Goal: Information Seeking & Learning: Find specific fact

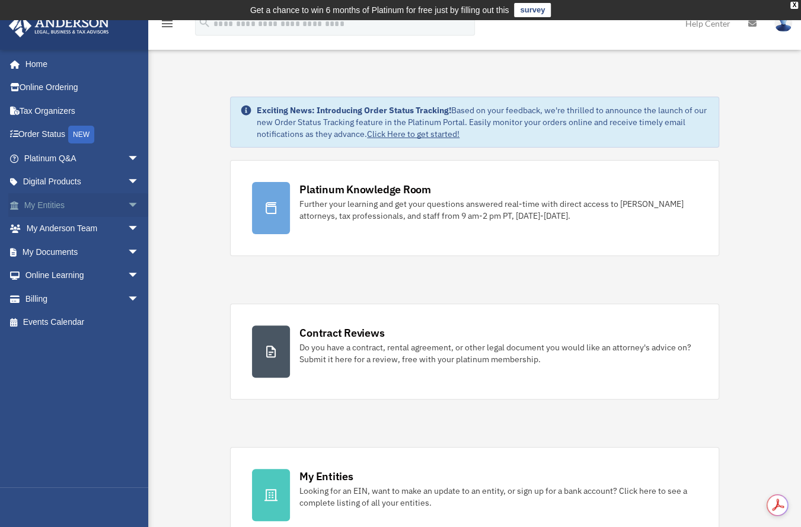
click at [58, 197] on link "My Entities arrow_drop_down" at bounding box center [82, 205] width 149 height 24
click at [49, 205] on link "My Entities arrow_drop_down" at bounding box center [82, 205] width 149 height 24
click at [127, 199] on span "arrow_drop_down" at bounding box center [139, 205] width 24 height 24
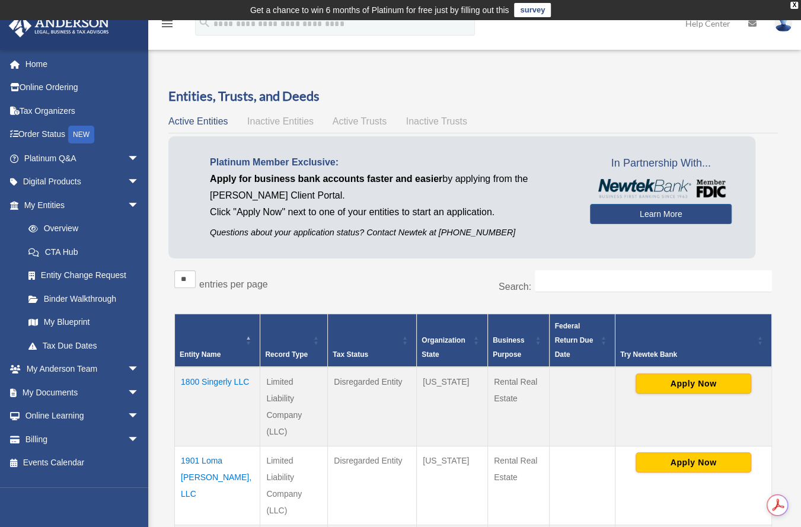
scroll to position [96, 0]
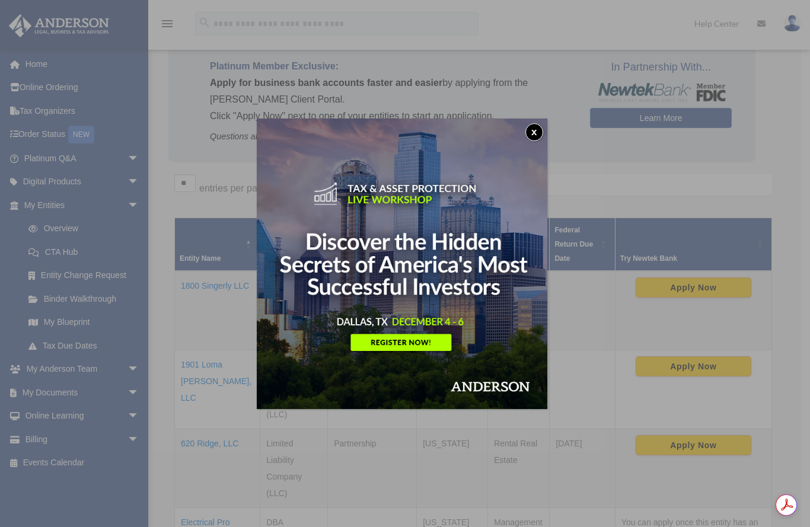
drag, startPoint x: 807, startPoint y: 129, endPoint x: 809, endPoint y: 170, distance: 41.5
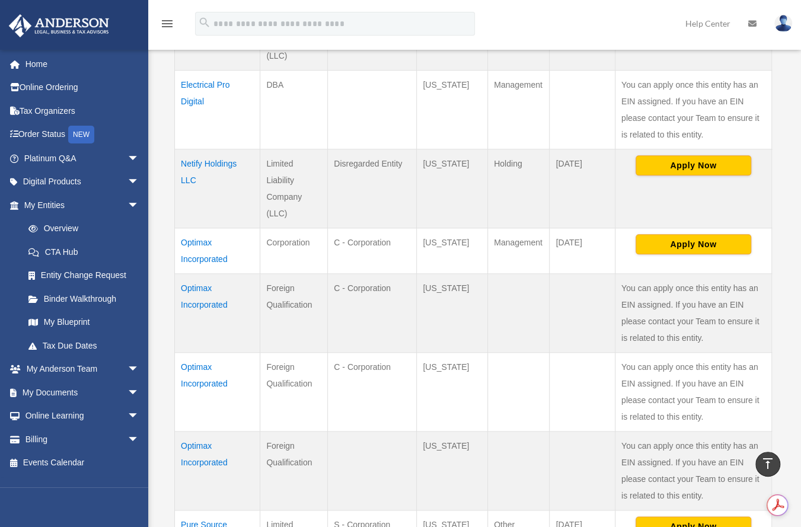
scroll to position [532, 0]
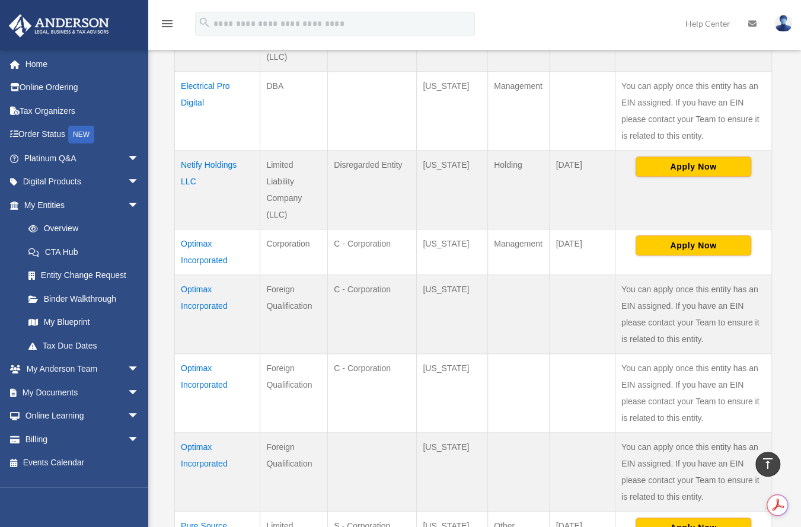
click at [800, 281] on div "Overview date_range Published on Last updated March 13, 2025 April 10, 2020 by …" at bounding box center [474, 113] width 653 height 1156
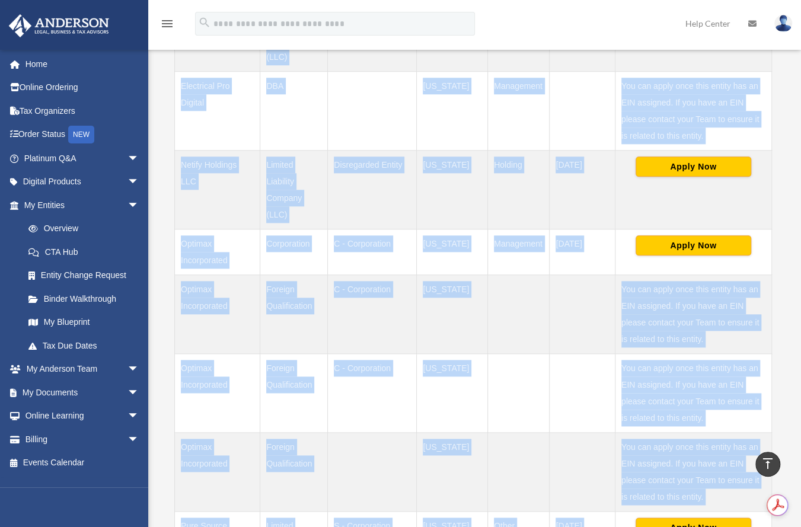
drag, startPoint x: 800, startPoint y: 281, endPoint x: 802, endPoint y: 327, distance: 45.7
click at [801, 327] on html "X Get a chance to win 6 months of Platinum for free just by filling out this su…" at bounding box center [400, 206] width 801 height 1477
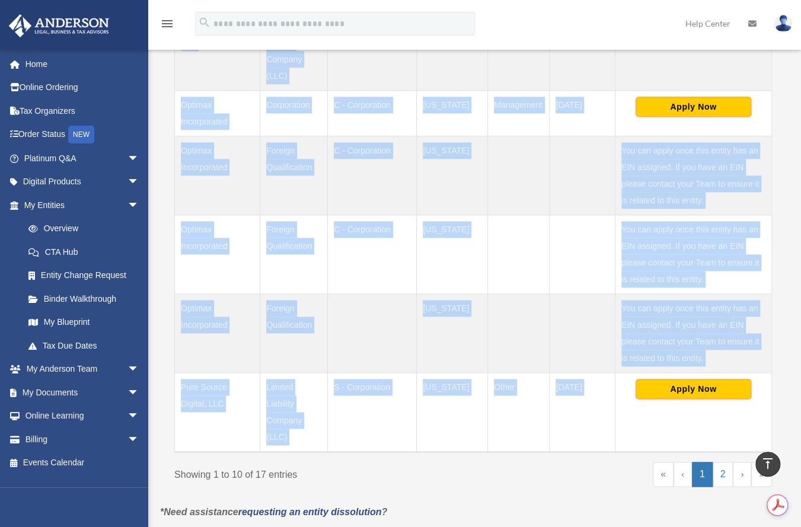
scroll to position [675, 0]
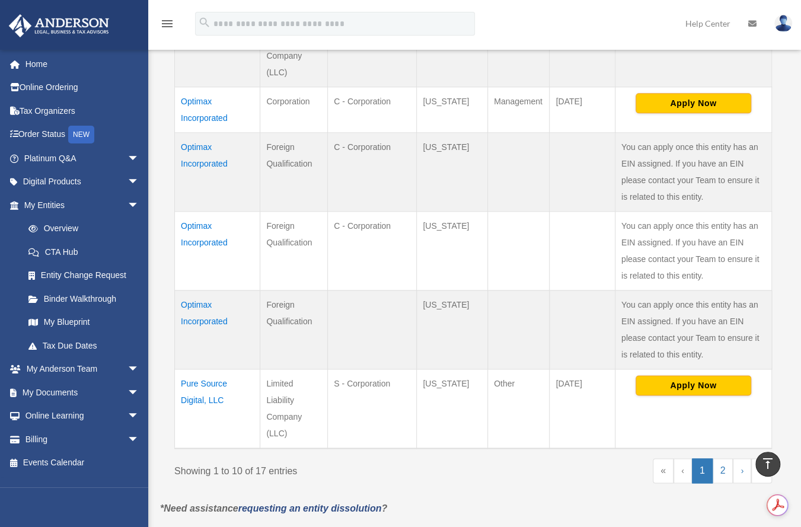
click at [202, 307] on td "Optimax Incorporated" at bounding box center [217, 330] width 85 height 79
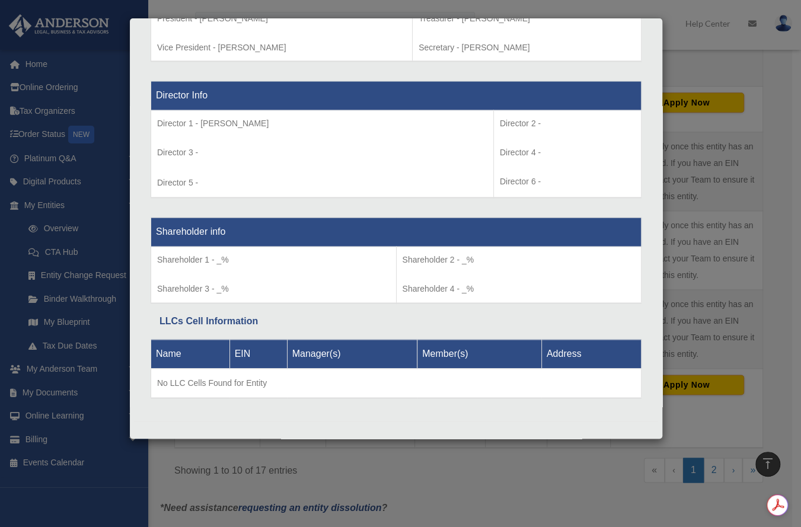
scroll to position [0, 0]
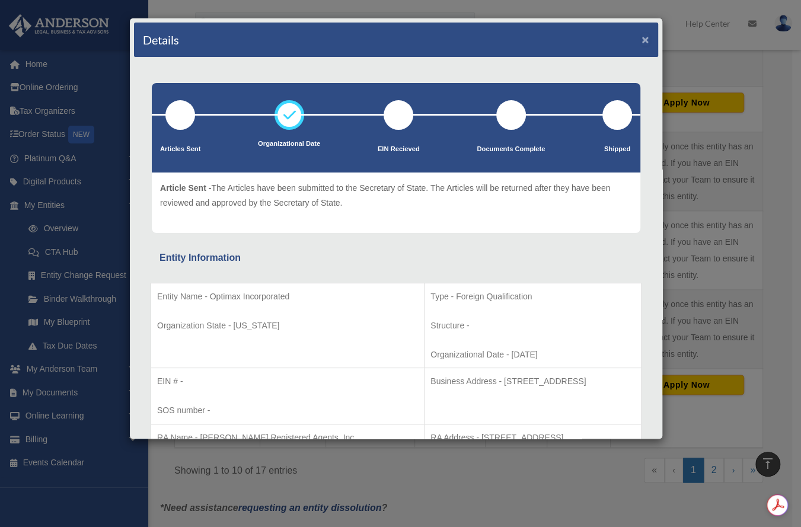
click at [641, 40] on button "×" at bounding box center [645, 39] width 8 height 12
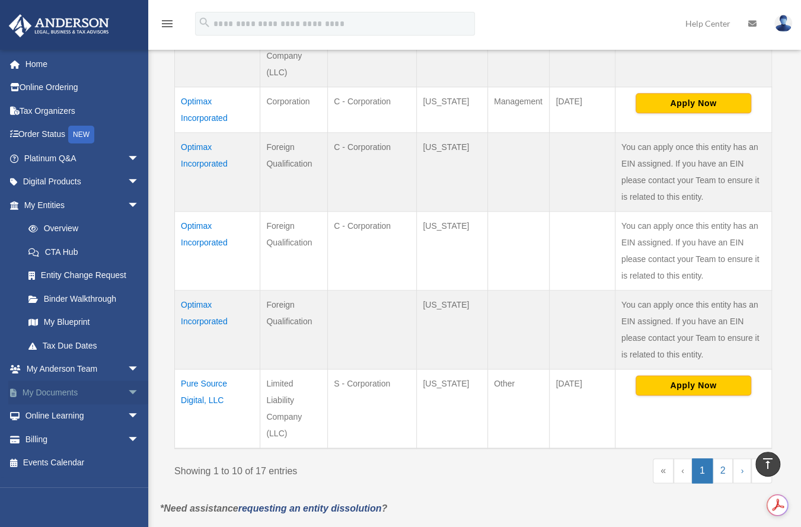
click at [58, 397] on link "My Documents arrow_drop_down" at bounding box center [82, 393] width 149 height 24
click at [60, 390] on link "My Documents arrow_drop_down" at bounding box center [82, 393] width 149 height 24
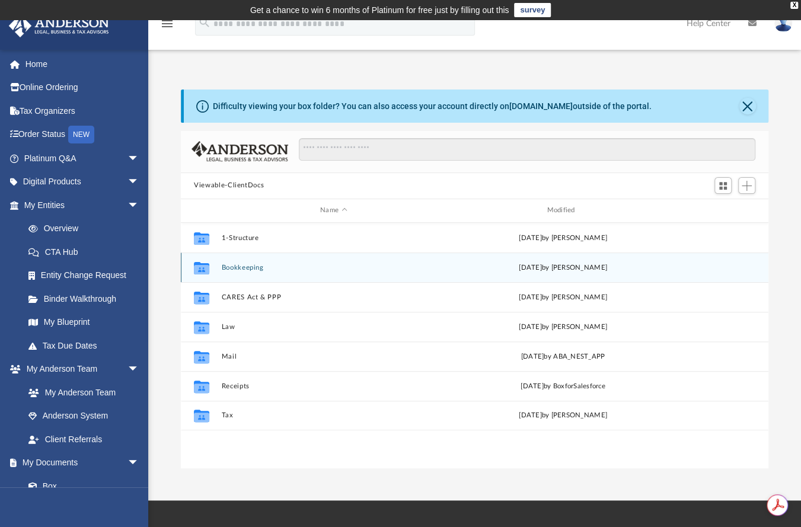
scroll to position [260, 578]
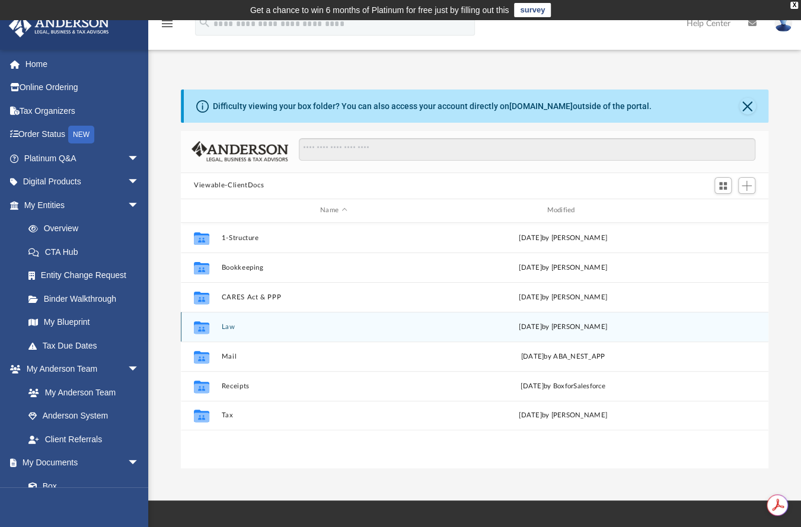
click at [229, 328] on button "Law" at bounding box center [334, 327] width 224 height 8
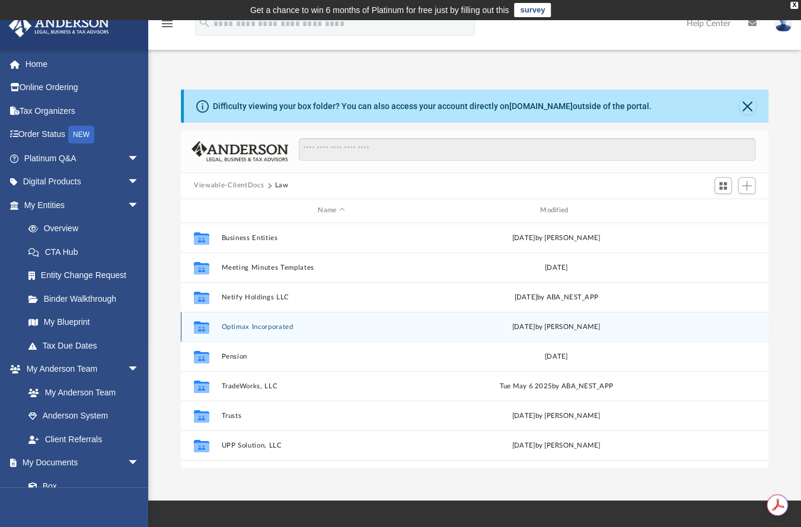
click at [250, 330] on button "Optimax Incorporated" at bounding box center [332, 327] width 220 height 8
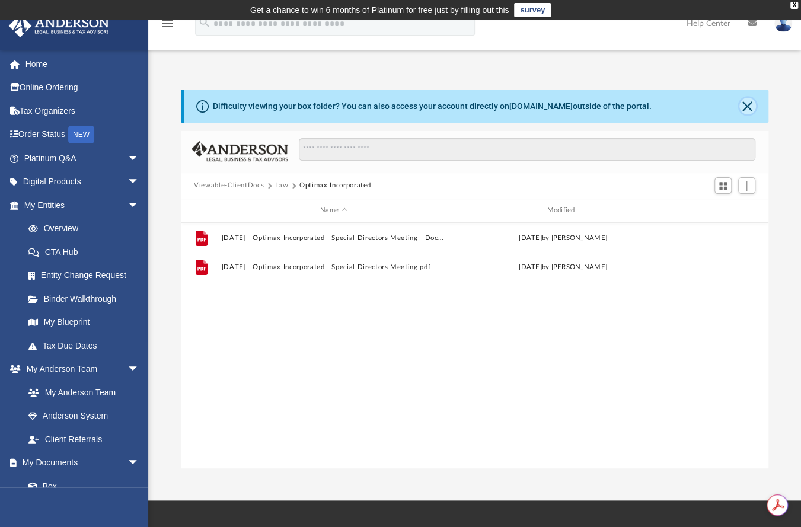
click at [745, 107] on button "Close" at bounding box center [747, 106] width 17 height 17
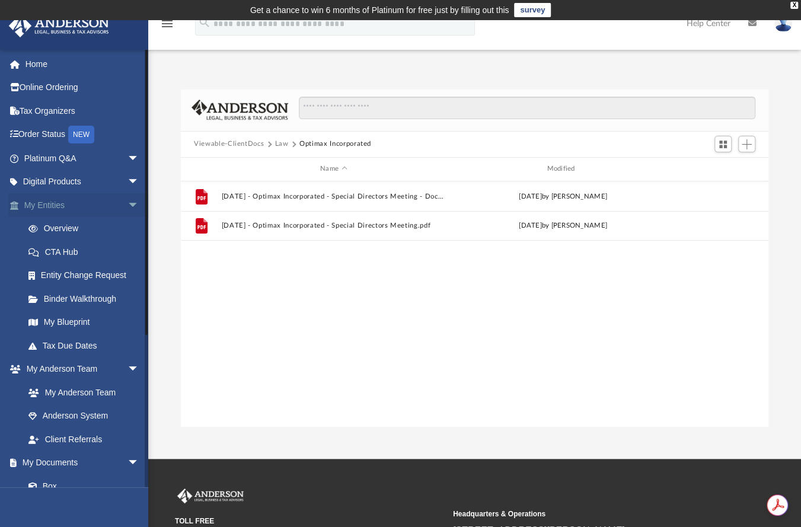
click at [46, 207] on link "My Entities arrow_drop_down" at bounding box center [82, 205] width 149 height 24
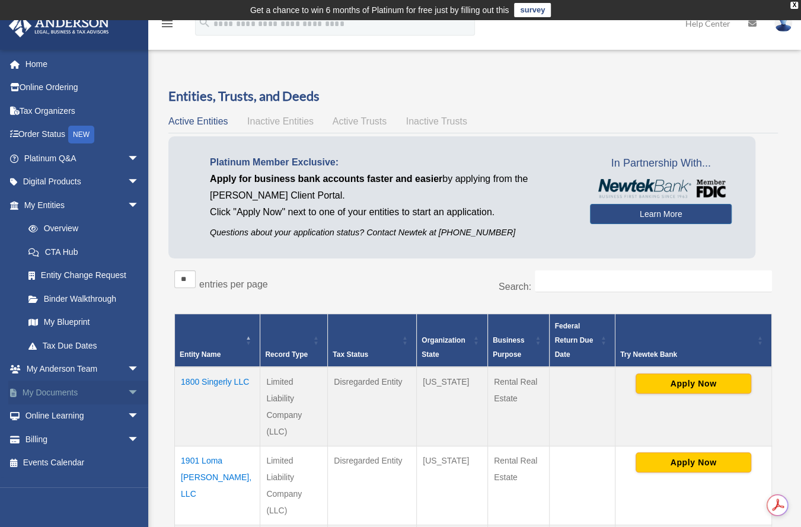
click at [58, 391] on link "My Documents arrow_drop_down" at bounding box center [82, 393] width 149 height 24
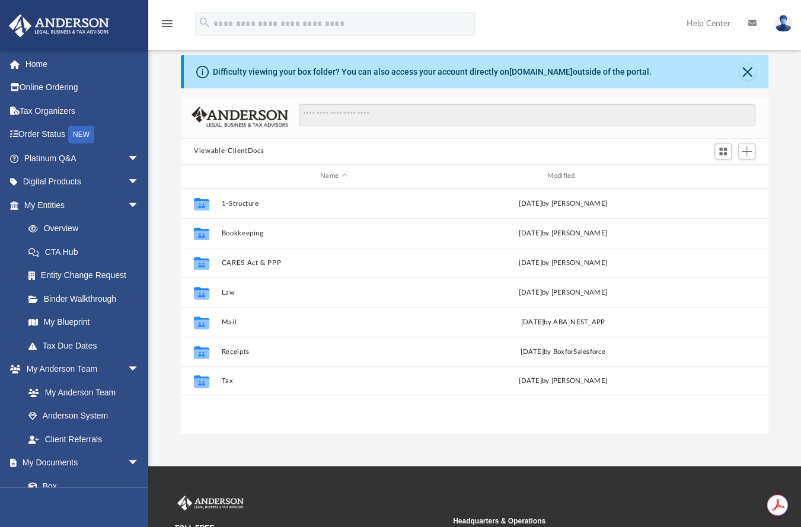
scroll to position [49, 0]
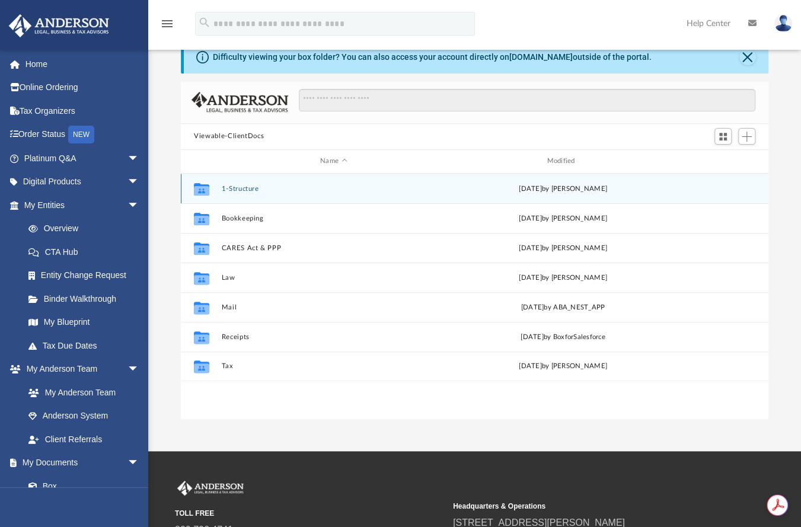
click at [245, 190] on button "1-Structure" at bounding box center [334, 188] width 224 height 8
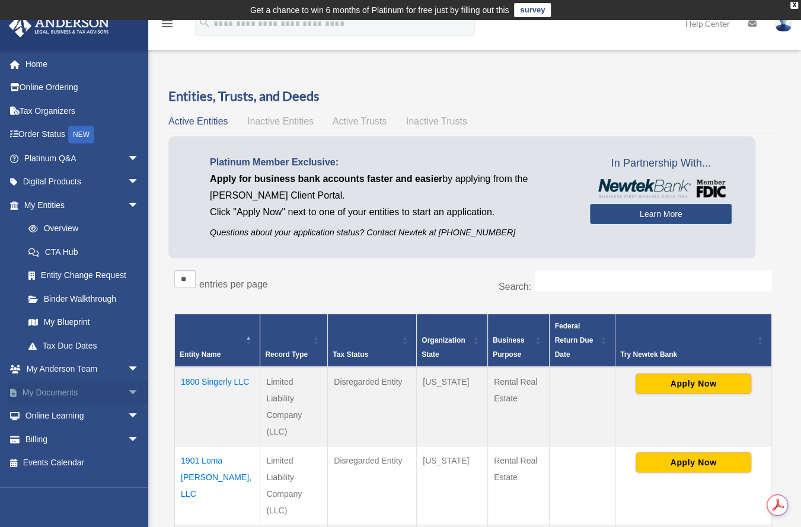
click at [58, 393] on link "My Documents arrow_drop_down" at bounding box center [82, 393] width 149 height 24
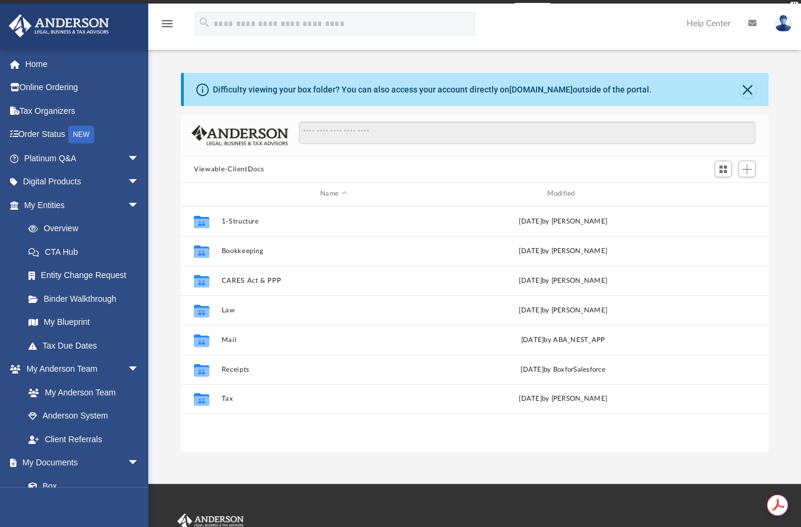
scroll to position [260, 578]
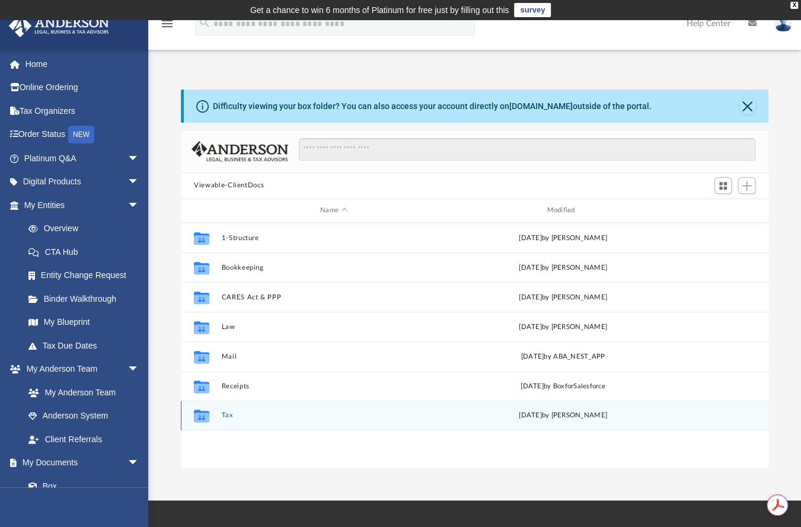
click at [229, 418] on button "Tax" at bounding box center [334, 415] width 224 height 8
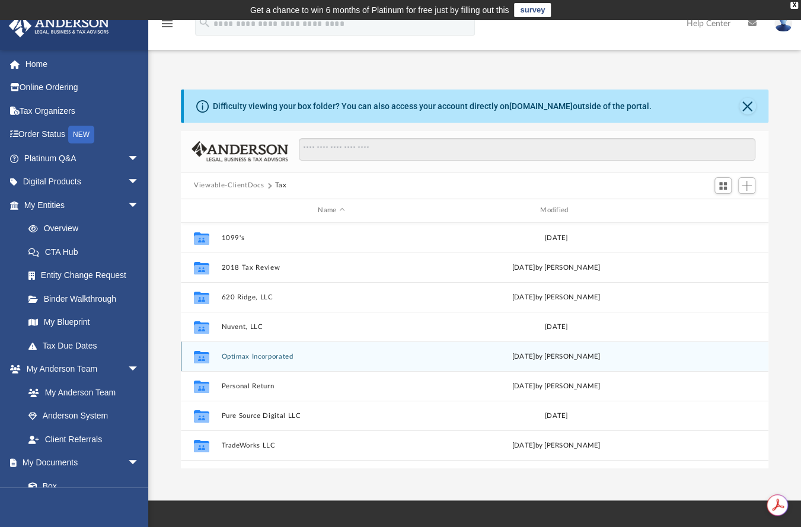
click at [271, 361] on div "Collaborated Folder Optimax Incorporated Wed May 15 2024 by Linda Ramos" at bounding box center [475, 356] width 588 height 30
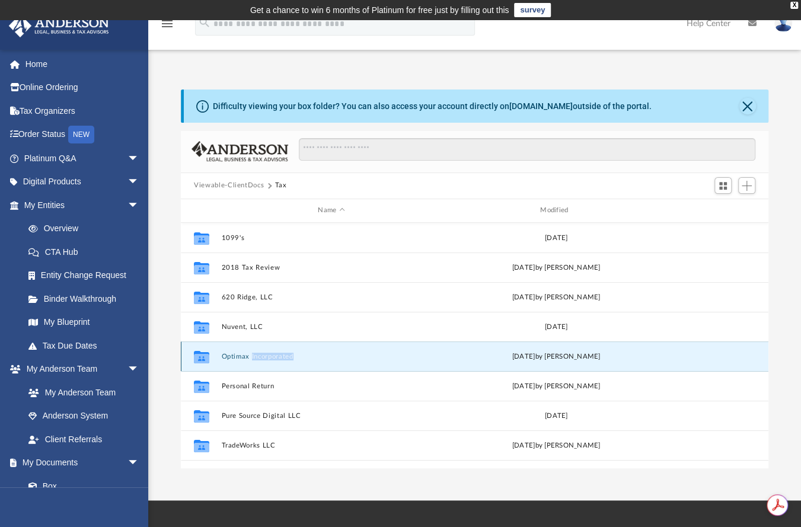
click at [271, 361] on div "Collaborated Folder Optimax Incorporated Wed May 15 2024 by Linda Ramos" at bounding box center [475, 356] width 588 height 30
click at [247, 359] on button "Optimax Incorporated" at bounding box center [332, 356] width 220 height 8
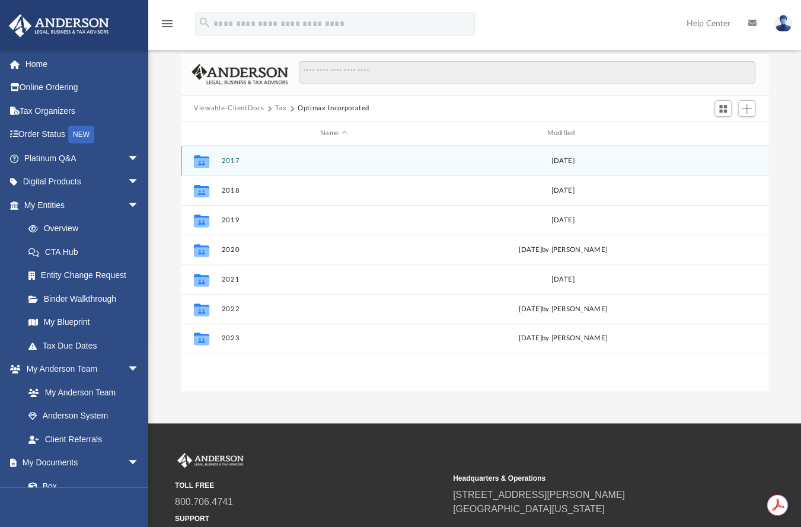
scroll to position [5, 0]
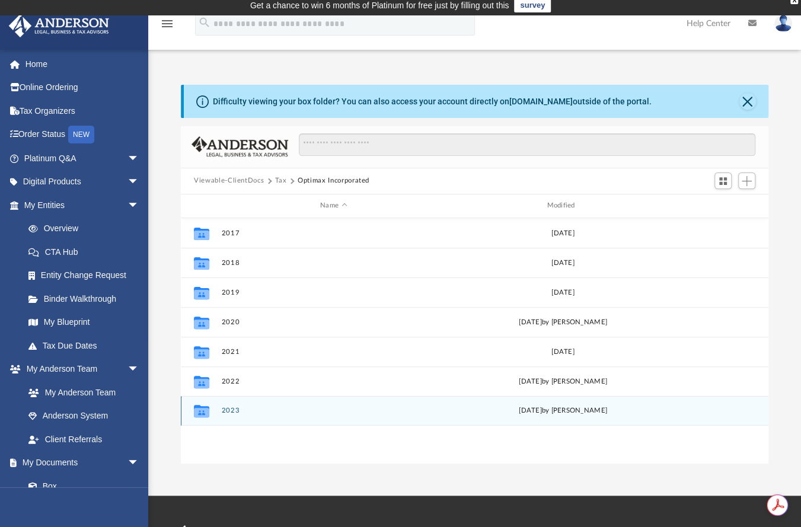
click at [228, 407] on button "2023" at bounding box center [334, 411] width 224 height 8
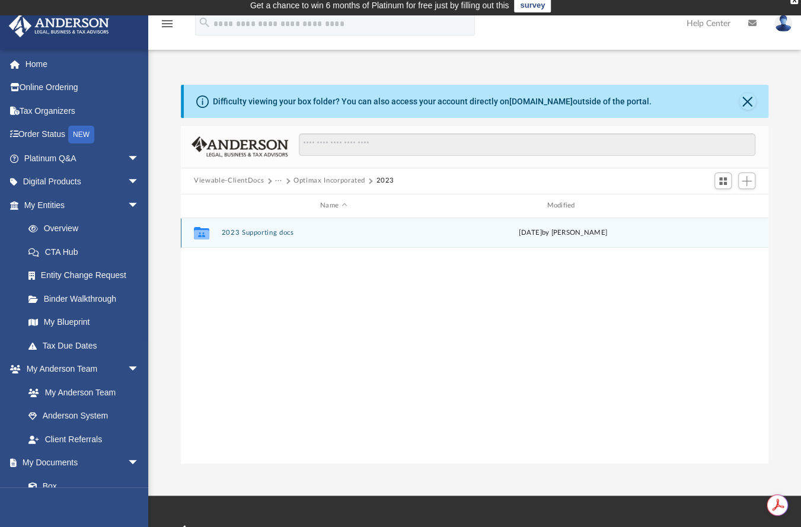
click at [280, 234] on button "2023 Supporting docs" at bounding box center [334, 233] width 224 height 8
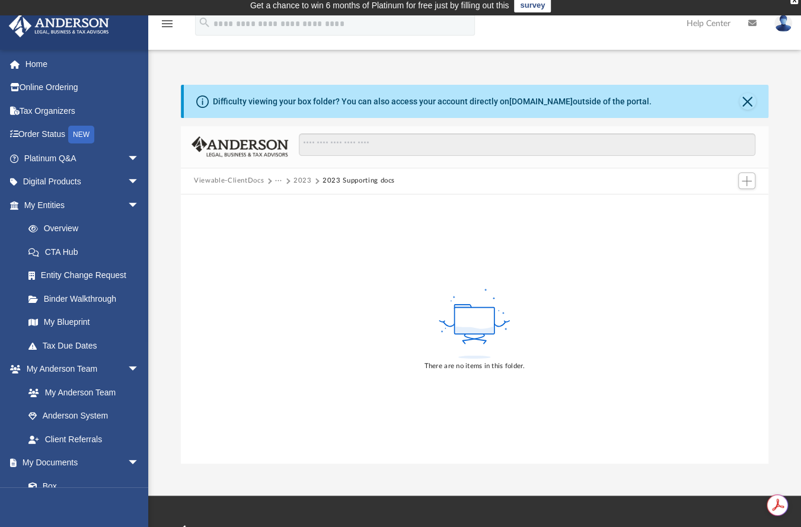
click at [299, 182] on button "2023" at bounding box center [302, 180] width 18 height 11
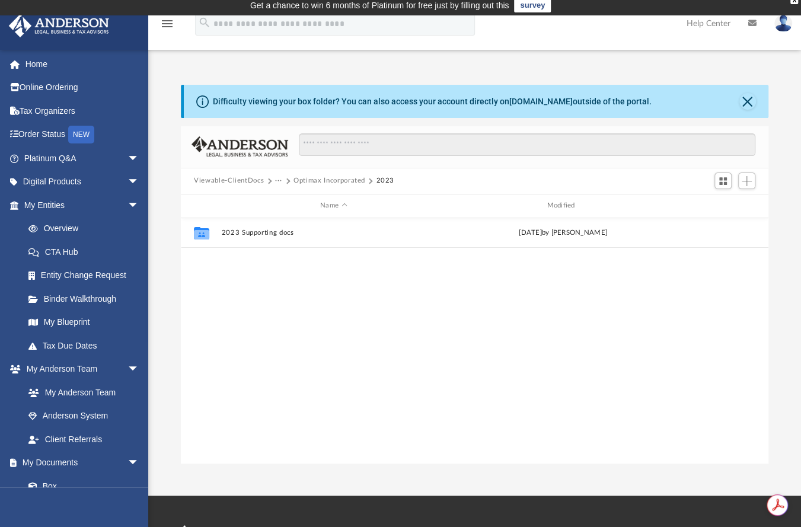
scroll to position [260, 578]
click at [280, 183] on button "···" at bounding box center [279, 180] width 8 height 11
click at [289, 203] on li "Tax" at bounding box center [286, 202] width 11 height 12
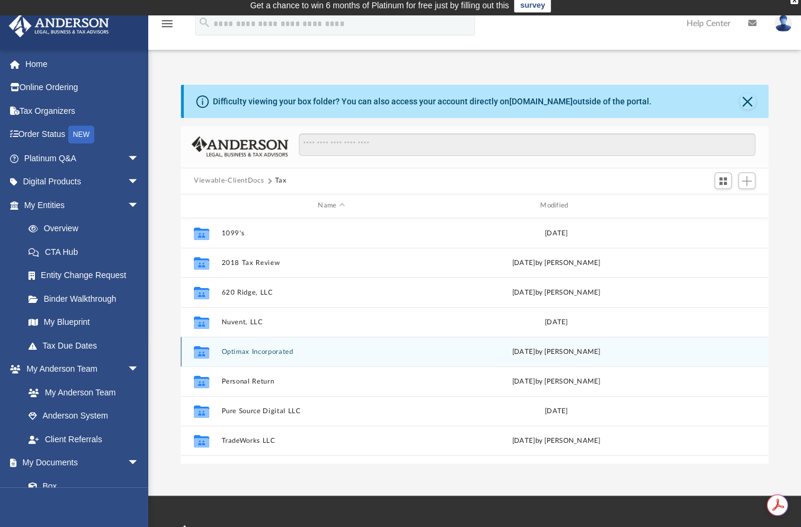
click at [283, 347] on button "Optimax Incorporated" at bounding box center [332, 351] width 220 height 8
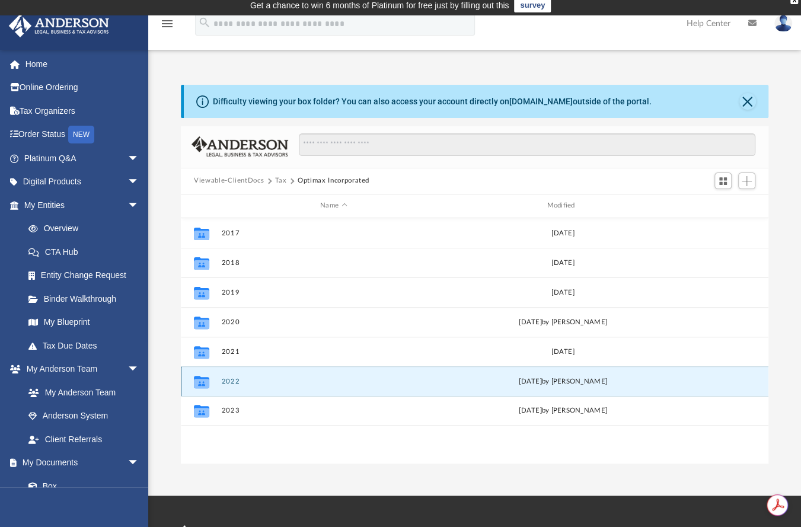
click at [232, 380] on button "2022" at bounding box center [334, 381] width 224 height 8
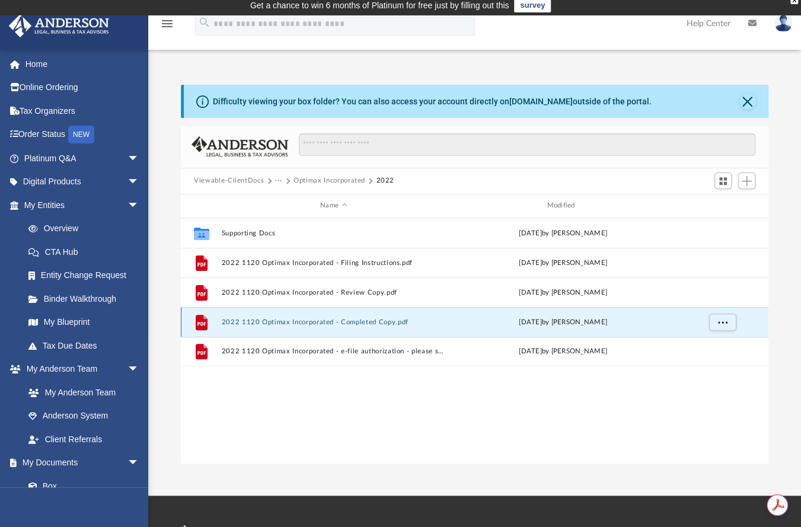
click at [385, 318] on button "2022 1120 Optimax Incorporated - Completed Copy.pdf" at bounding box center [334, 322] width 224 height 8
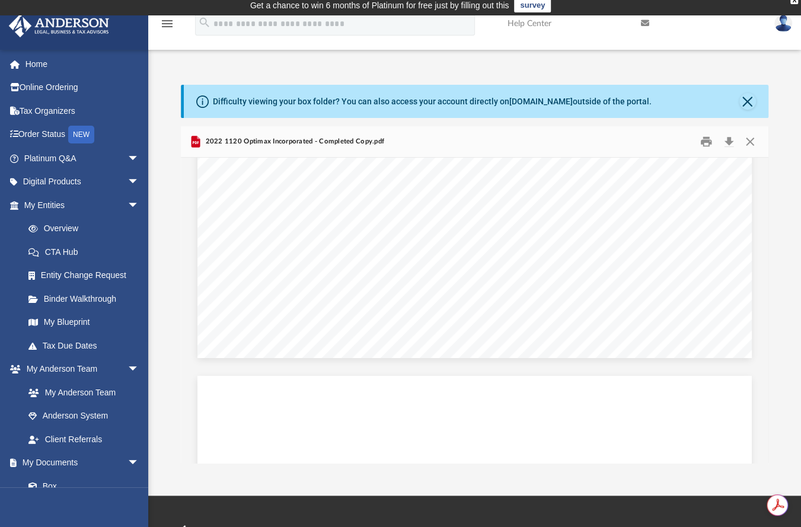
scroll to position [0, 0]
click at [757, 139] on button "Close" at bounding box center [749, 141] width 21 height 18
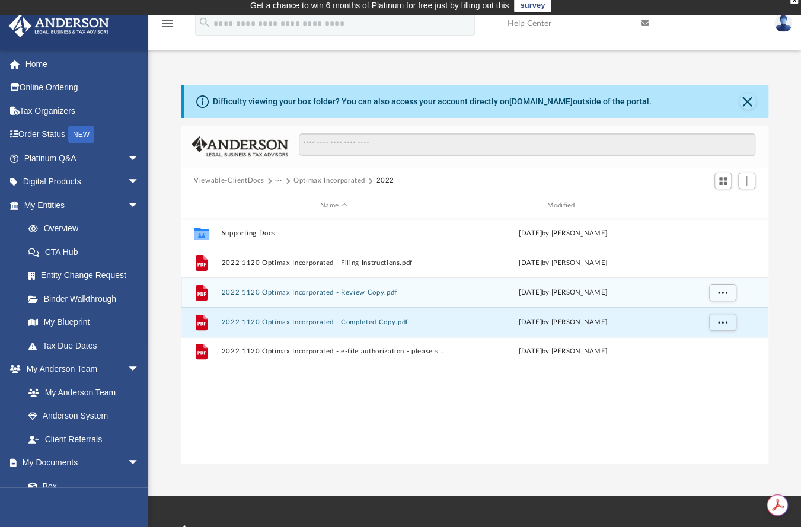
click at [302, 283] on div "File 2022 1120 Optimax Incorporated - Review Copy.pdf Fri May 3 2024 by Alex Pr…" at bounding box center [475, 292] width 588 height 30
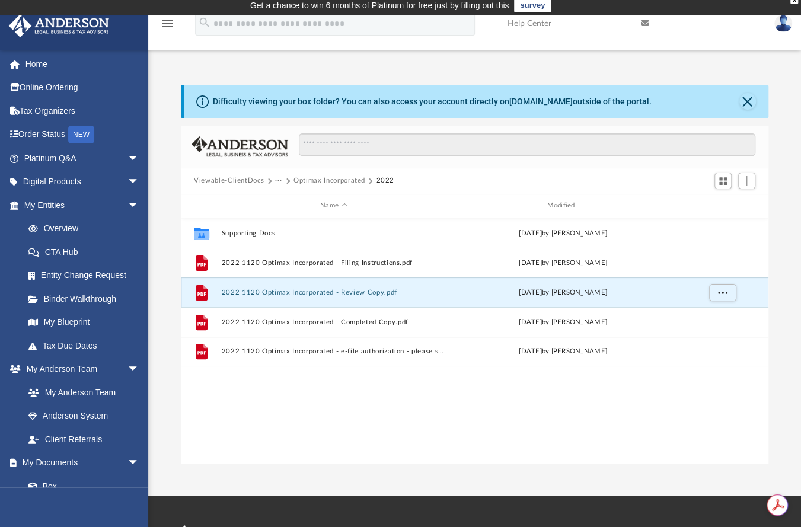
click at [309, 291] on button "2022 1120 Optimax Incorporated - Review Copy.pdf" at bounding box center [334, 292] width 224 height 8
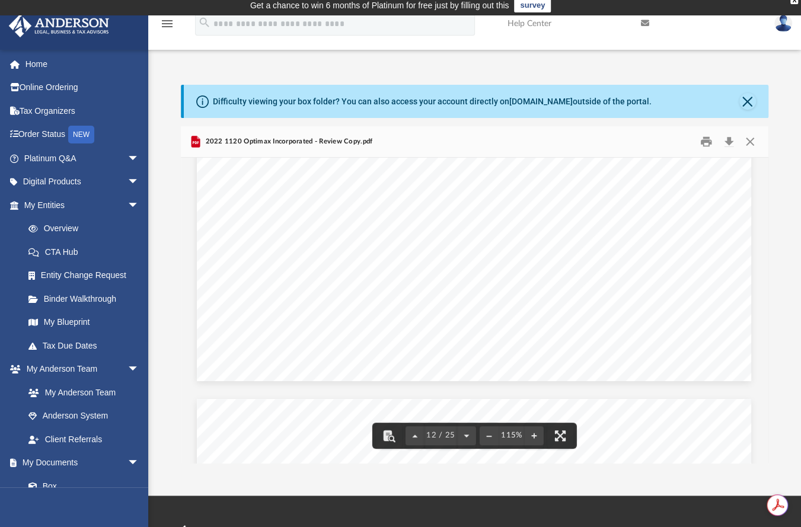
scroll to position [8564, 1]
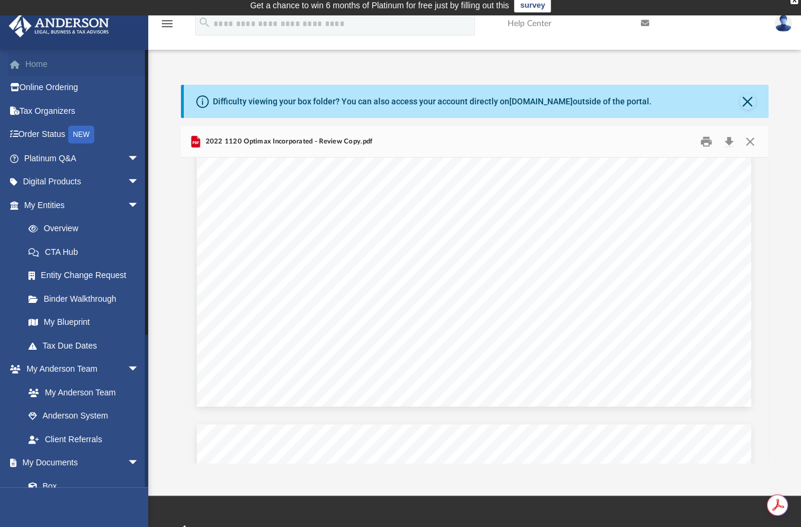
click at [34, 67] on link "Home" at bounding box center [82, 64] width 149 height 24
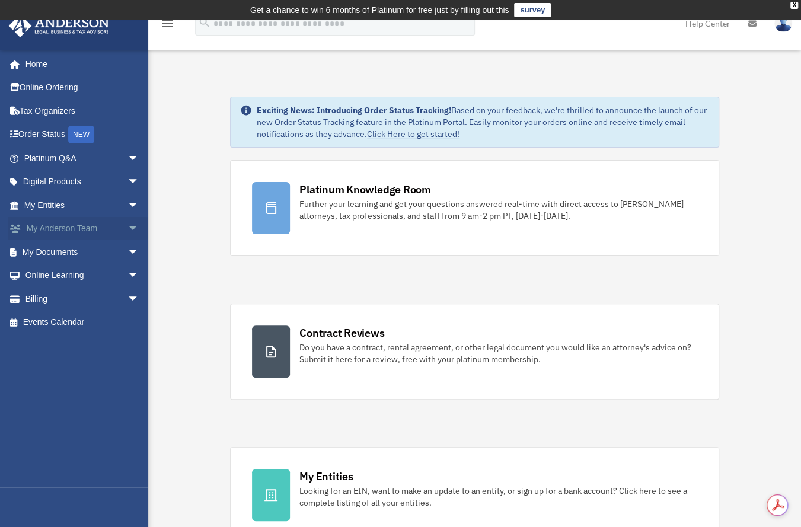
click at [61, 225] on link "My Anderson Team arrow_drop_down" at bounding box center [82, 229] width 149 height 24
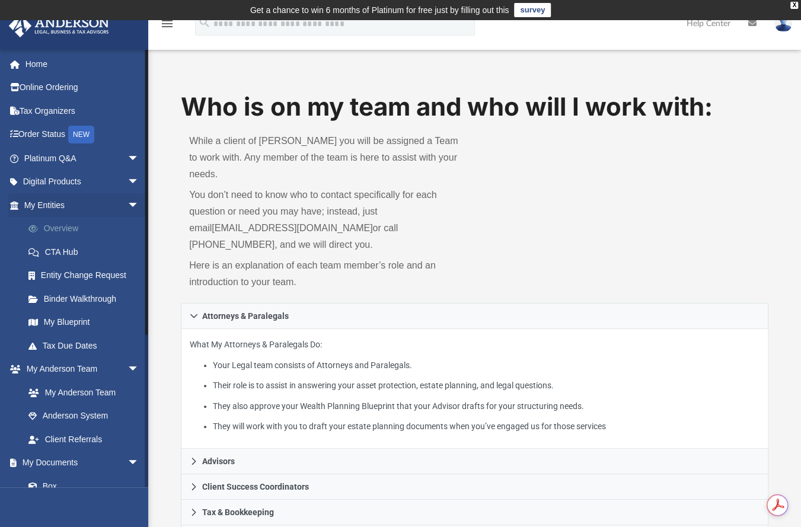
click at [62, 226] on link "Overview" at bounding box center [87, 229] width 141 height 24
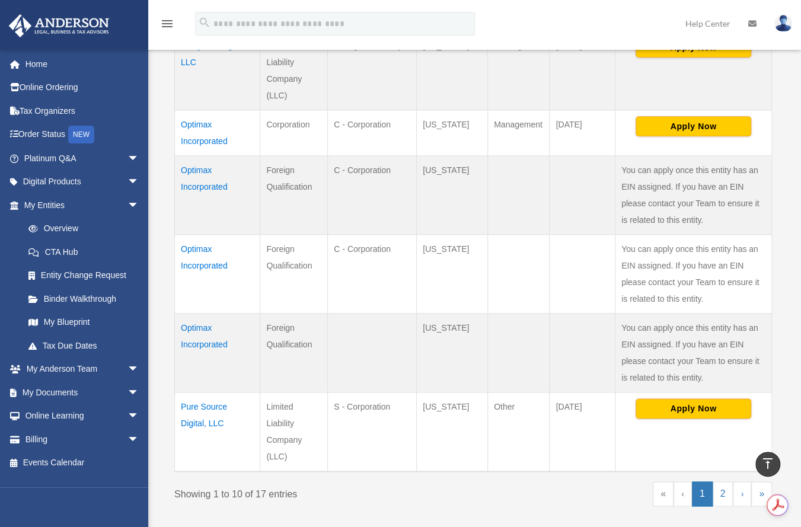
scroll to position [716, 0]
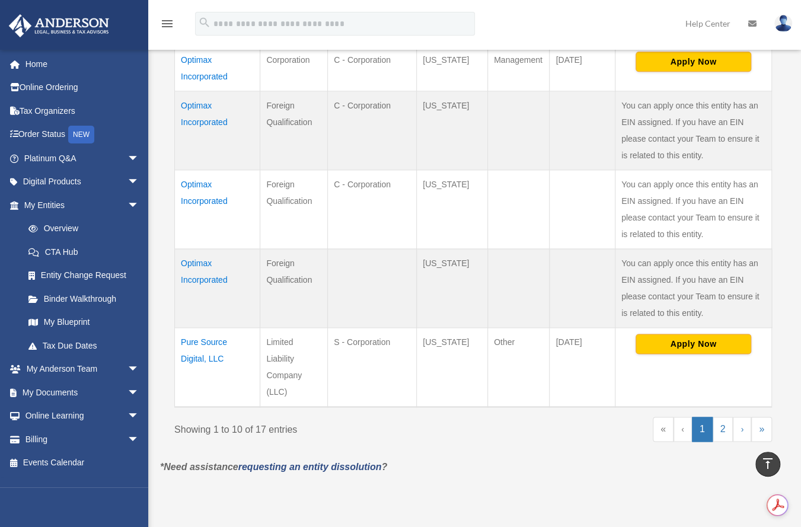
click at [190, 265] on td "Optimax Incorporated" at bounding box center [217, 288] width 85 height 79
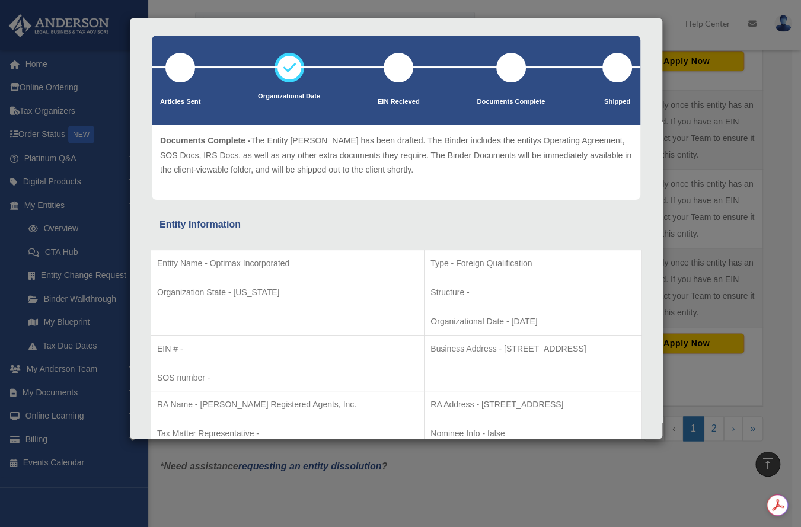
scroll to position [0, 0]
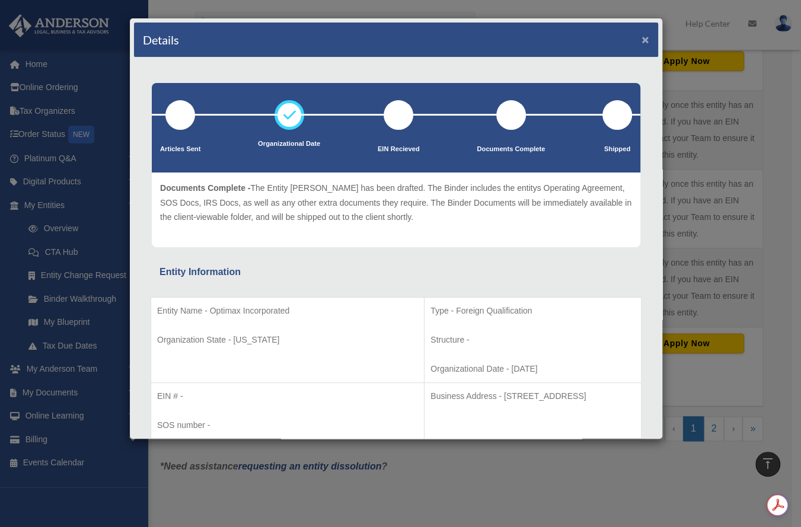
click at [641, 40] on button "×" at bounding box center [645, 39] width 8 height 12
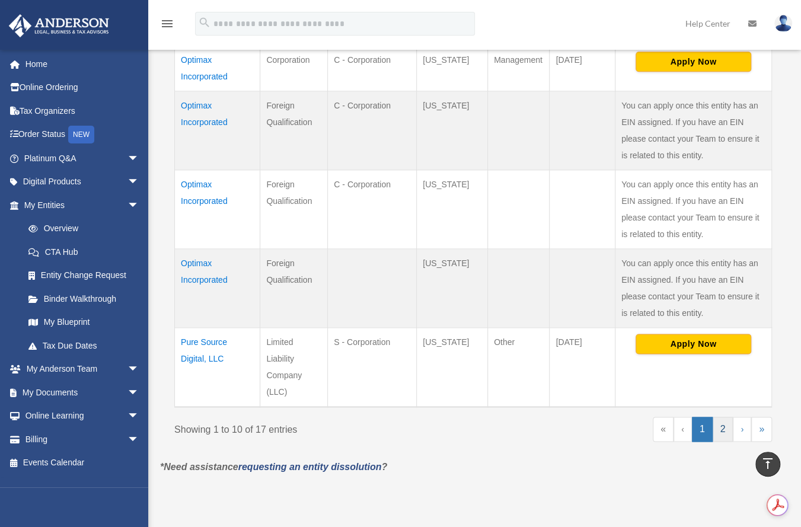
click at [724, 427] on link "2" at bounding box center [723, 429] width 21 height 25
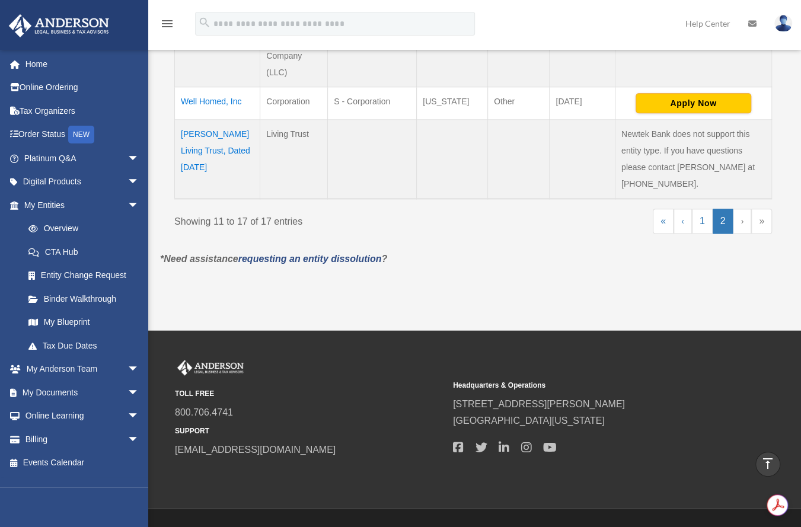
scroll to position [678, 0]
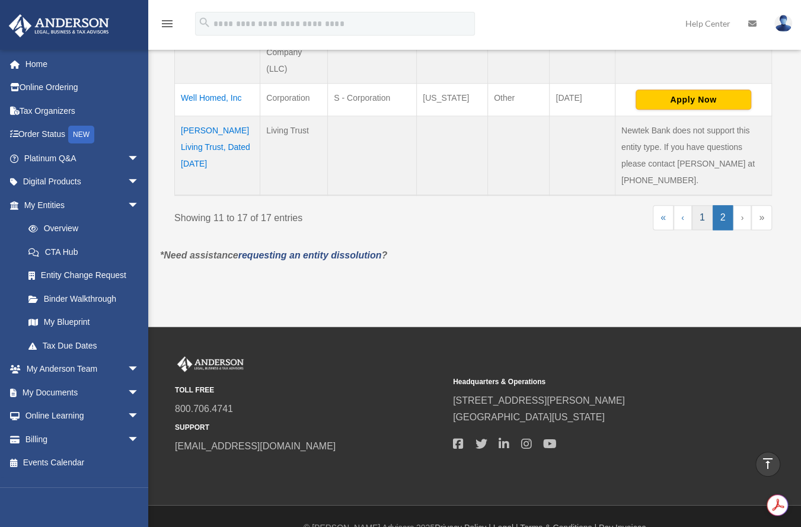
click at [703, 215] on link "1" at bounding box center [702, 217] width 21 height 25
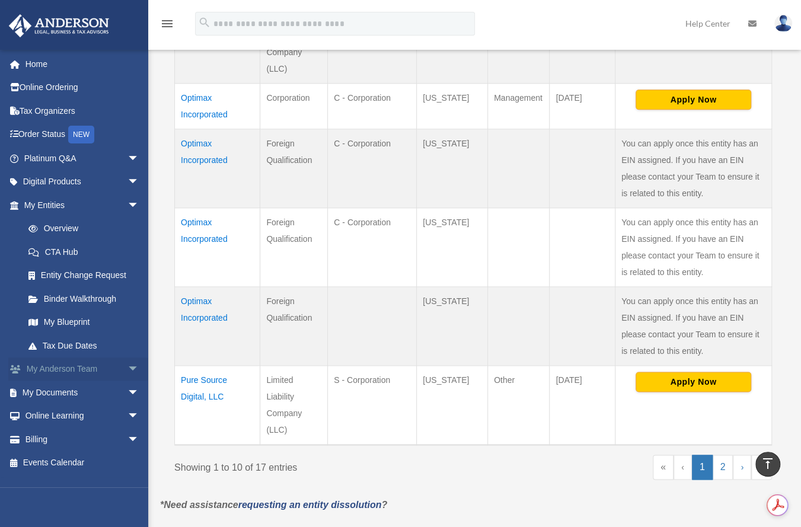
click at [76, 363] on link "My Anderson Team arrow_drop_down" at bounding box center [82, 370] width 149 height 24
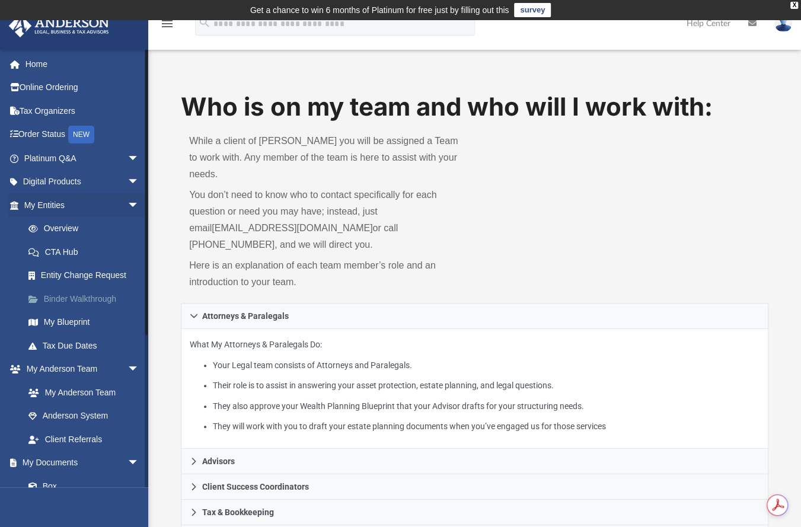
click at [79, 293] on link "Binder Walkthrough" at bounding box center [87, 299] width 141 height 24
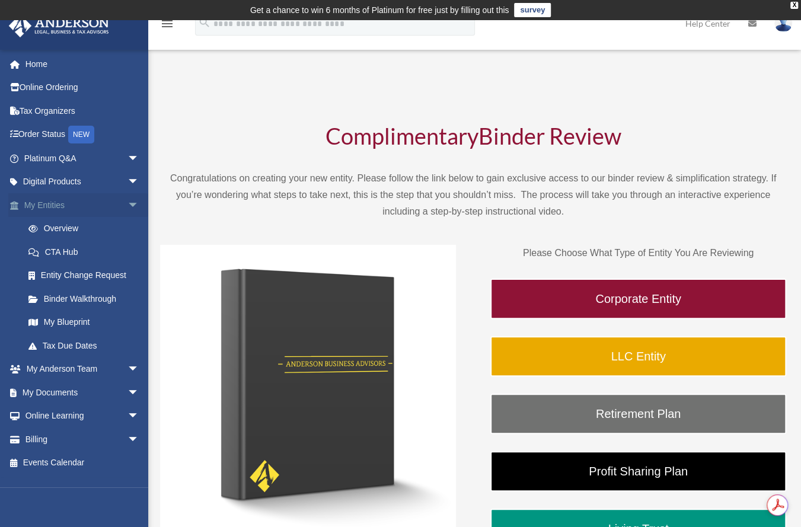
click at [127, 205] on span "arrow_drop_down" at bounding box center [139, 205] width 24 height 24
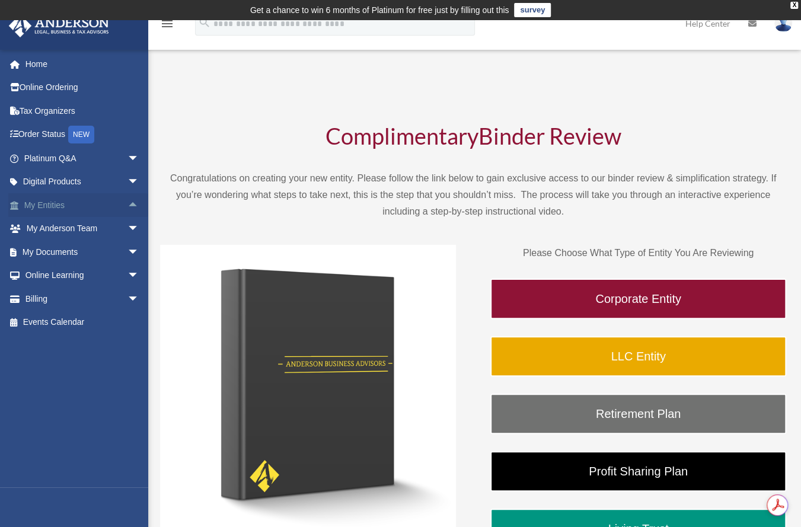
click at [127, 205] on span "arrow_drop_up" at bounding box center [139, 205] width 24 height 24
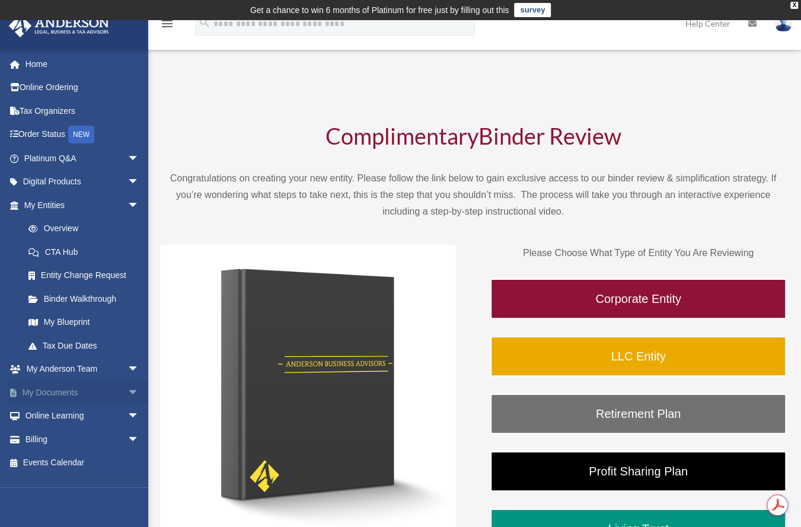
click at [127, 391] on span "arrow_drop_down" at bounding box center [139, 393] width 24 height 24
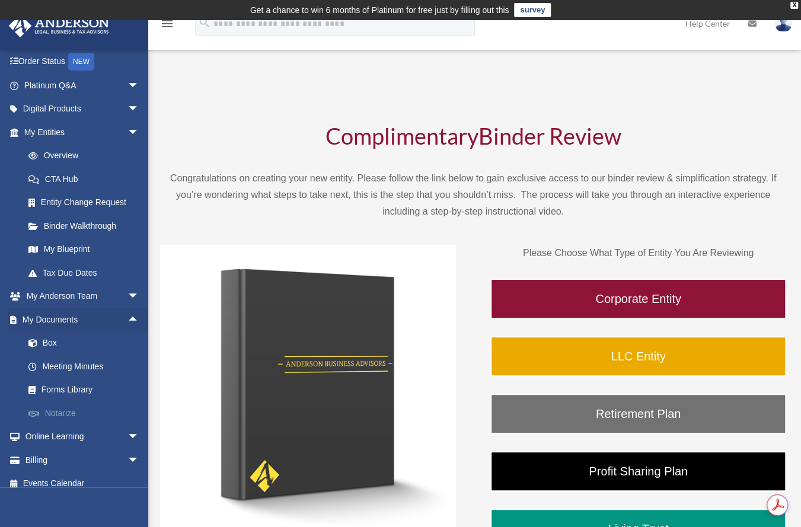
scroll to position [83, 0]
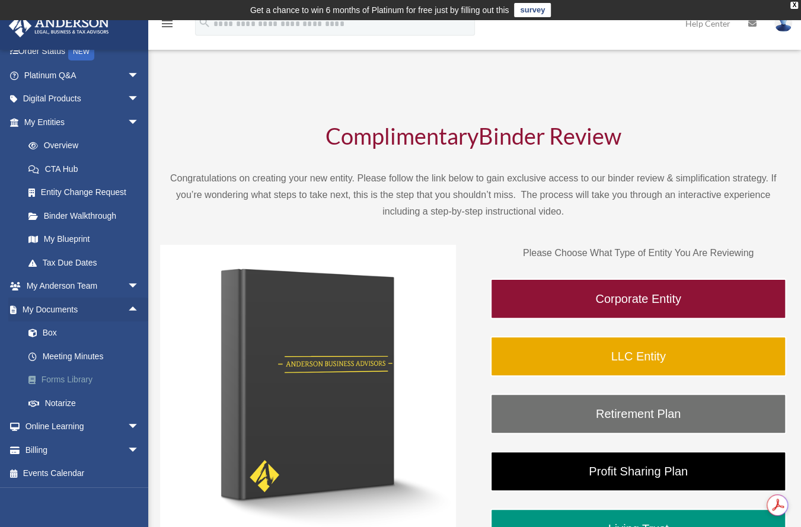
click at [74, 378] on link "Forms Library" at bounding box center [87, 380] width 141 height 24
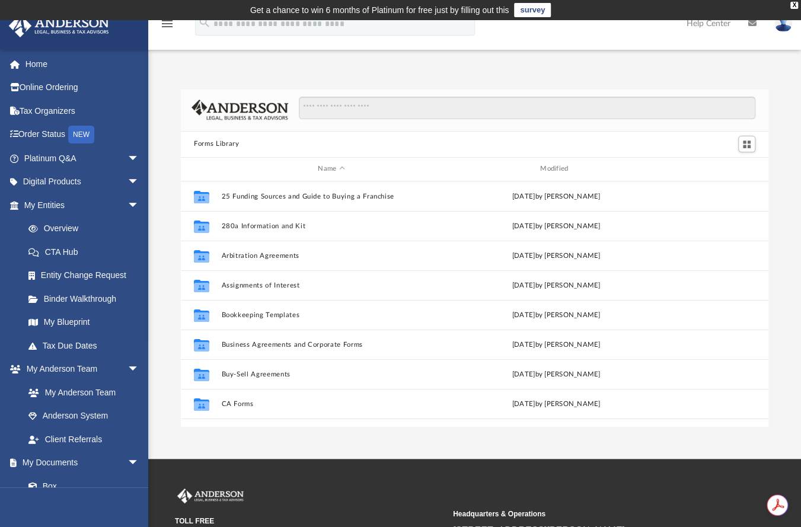
scroll to position [260, 578]
click at [32, 56] on link "Home" at bounding box center [82, 64] width 149 height 24
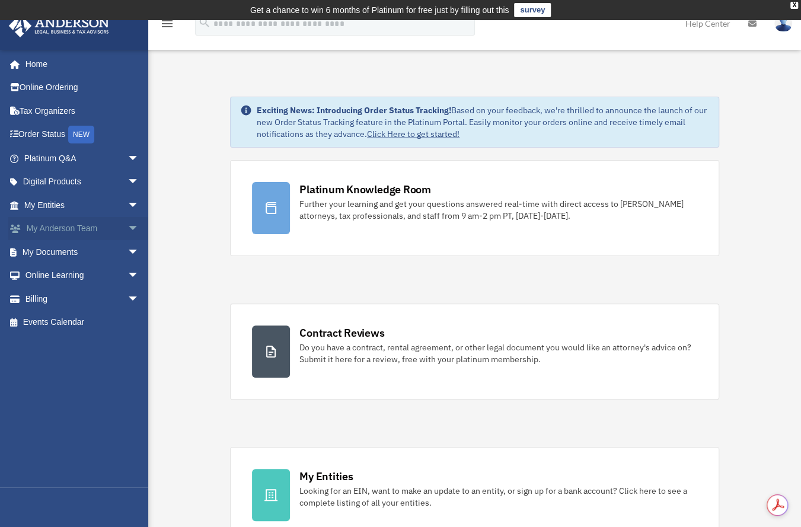
click at [127, 229] on span "arrow_drop_down" at bounding box center [139, 229] width 24 height 24
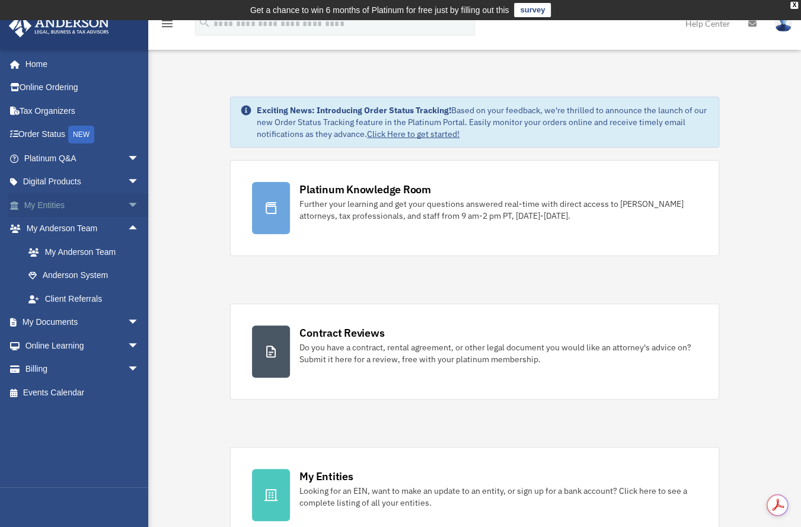
click at [127, 206] on span "arrow_drop_down" at bounding box center [139, 205] width 24 height 24
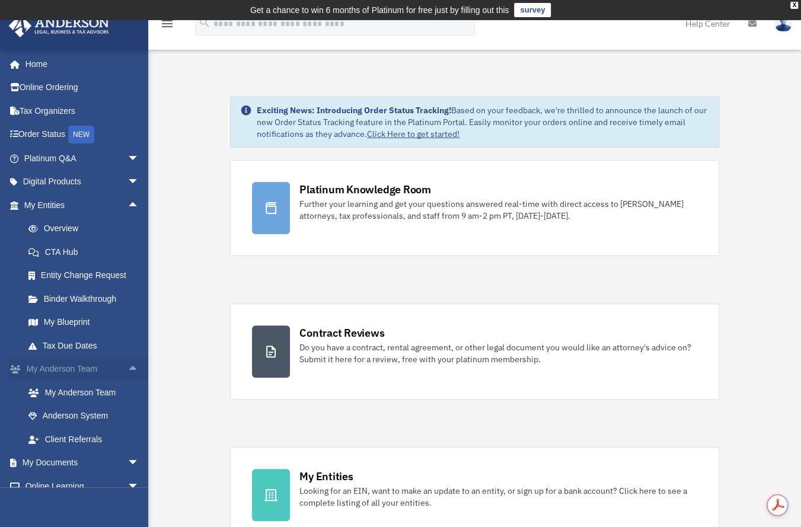
click at [127, 367] on span "arrow_drop_up" at bounding box center [139, 370] width 24 height 24
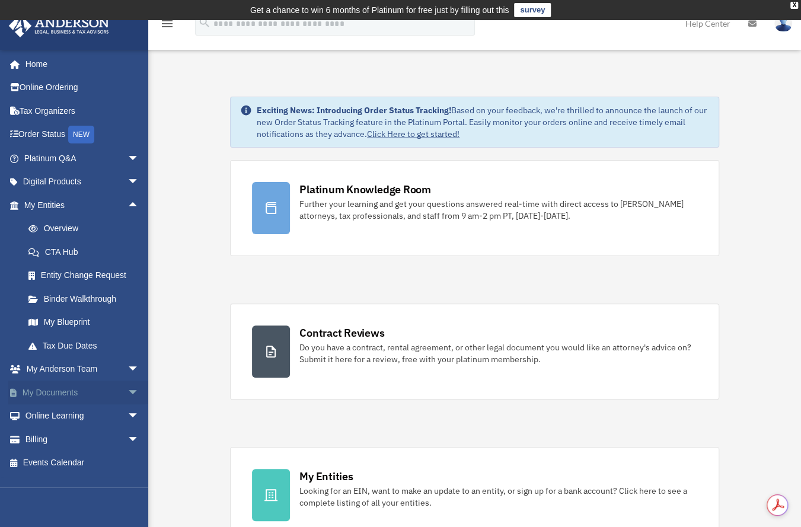
click at [127, 396] on span "arrow_drop_down" at bounding box center [139, 393] width 24 height 24
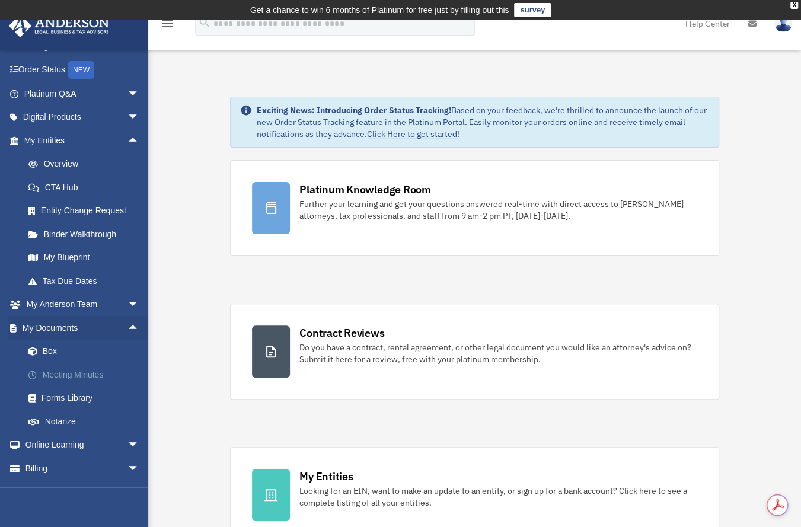
scroll to position [78, 0]
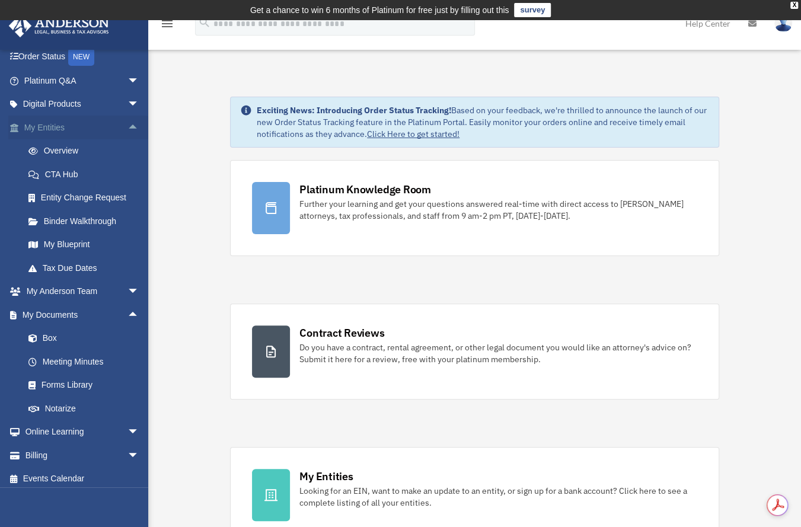
click at [127, 126] on span "arrow_drop_up" at bounding box center [139, 128] width 24 height 24
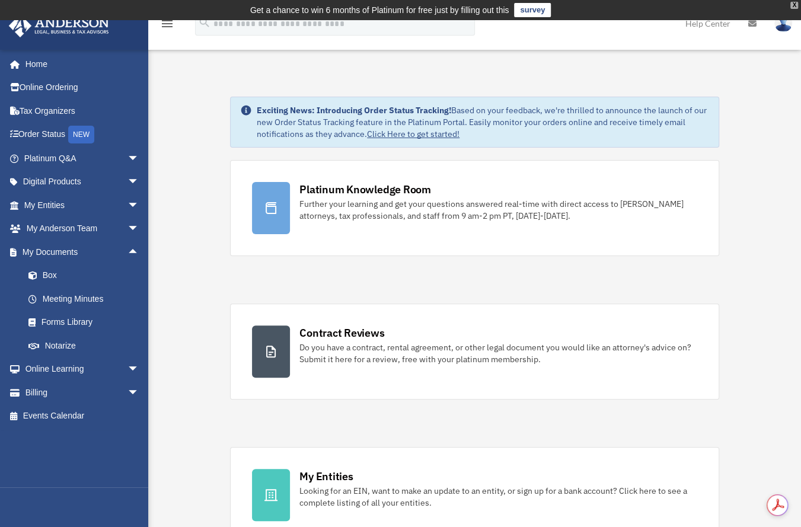
click at [796, 5] on div "X" at bounding box center [794, 5] width 8 height 7
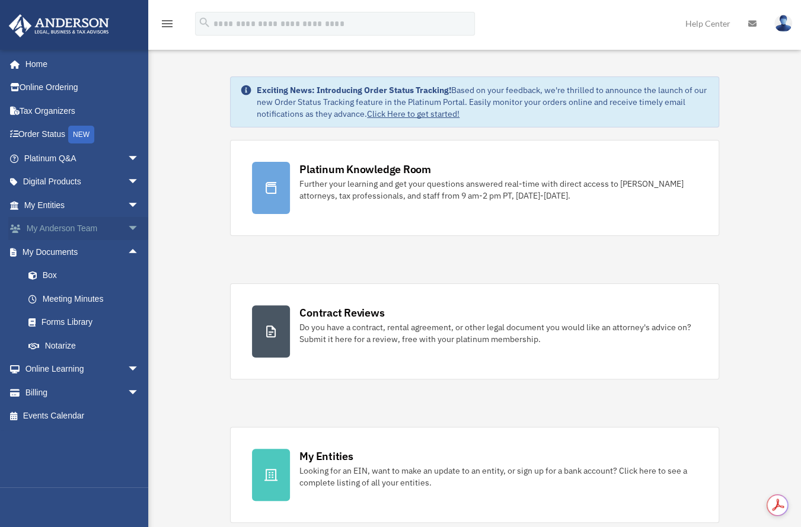
click at [60, 228] on link "My Anderson Team arrow_drop_down" at bounding box center [82, 229] width 149 height 24
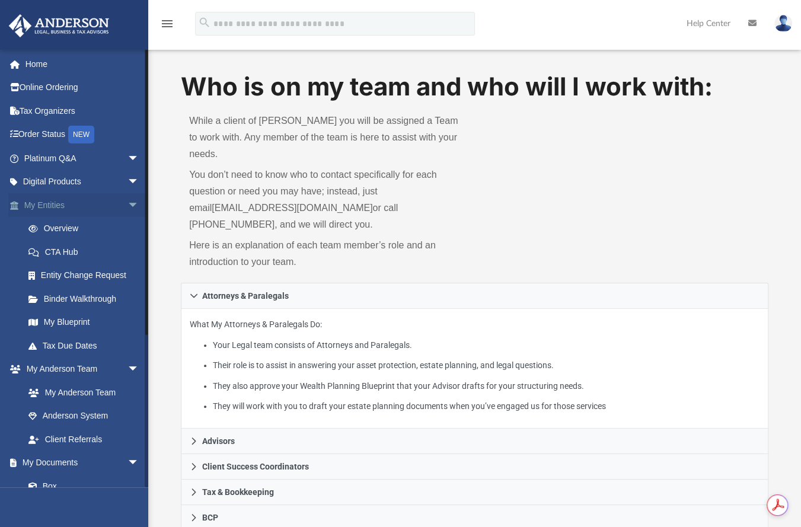
click at [47, 205] on link "My Entities arrow_drop_down" at bounding box center [82, 205] width 149 height 24
click at [52, 177] on link "Digital Products arrow_drop_down" at bounding box center [82, 182] width 149 height 24
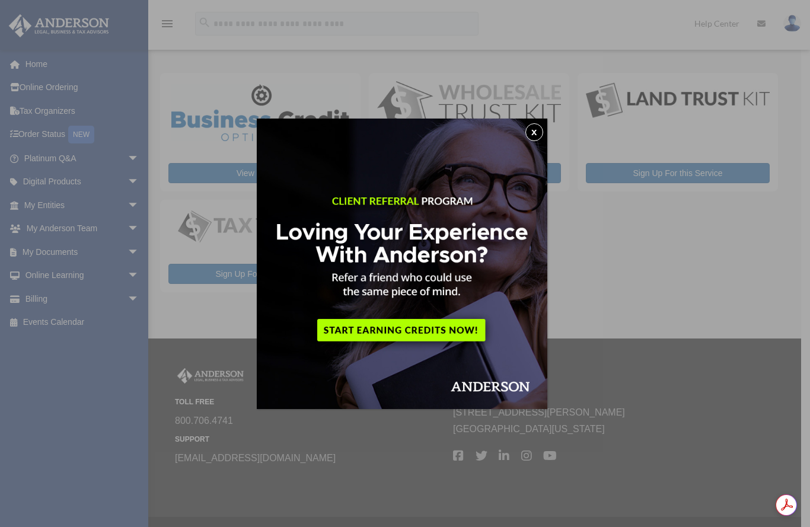
click at [538, 133] on button "x" at bounding box center [534, 132] width 18 height 18
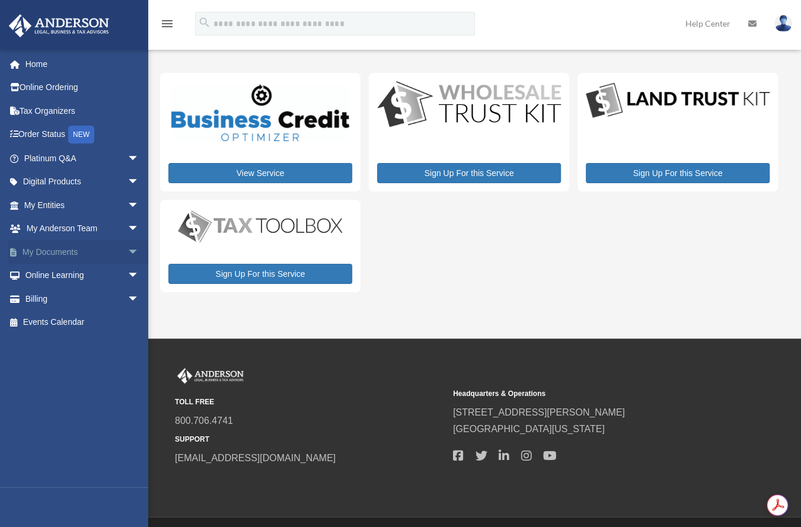
click at [127, 254] on span "arrow_drop_down" at bounding box center [139, 252] width 24 height 24
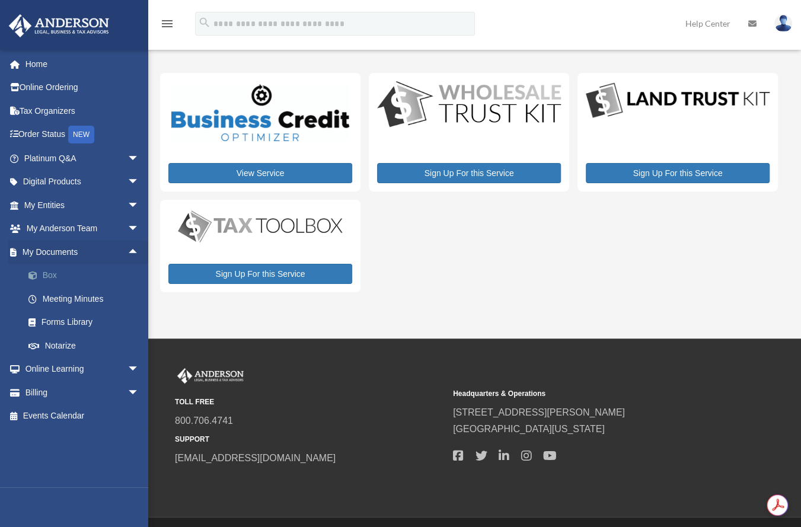
click at [51, 277] on link "Box" at bounding box center [87, 276] width 141 height 24
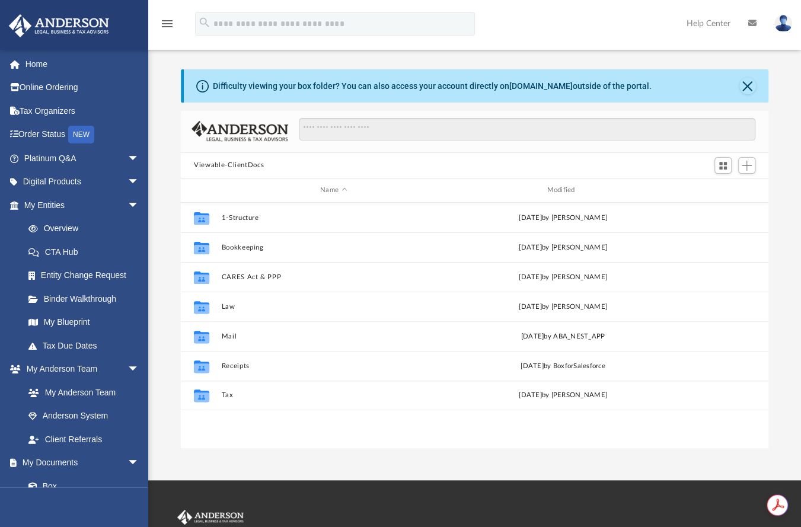
scroll to position [260, 578]
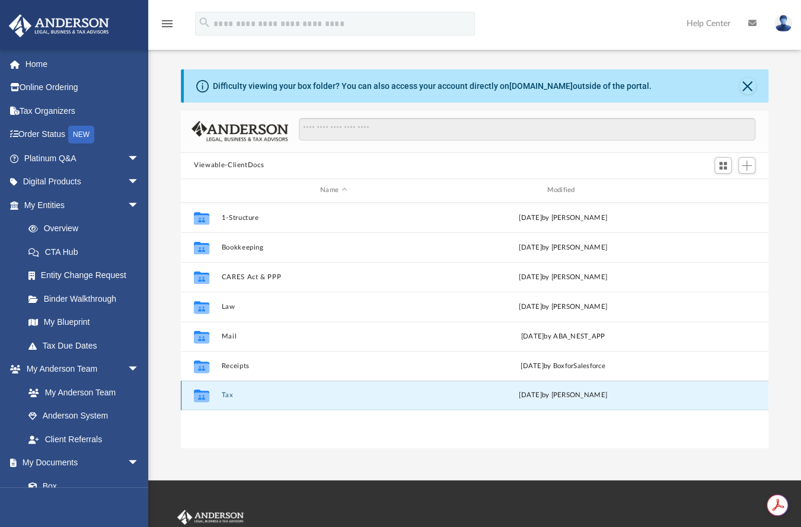
drag, startPoint x: 228, startPoint y: 393, endPoint x: 231, endPoint y: 381, distance: 12.9
click at [231, 381] on div "Collaborated Folder Tax Tue Aug 13 2024 by Alex Price" at bounding box center [475, 396] width 588 height 30
click at [229, 388] on div "Collaborated Folder Tax Tue Aug 13 2024 by Alex Price" at bounding box center [475, 396] width 588 height 30
click at [228, 394] on button "Tax" at bounding box center [334, 395] width 224 height 8
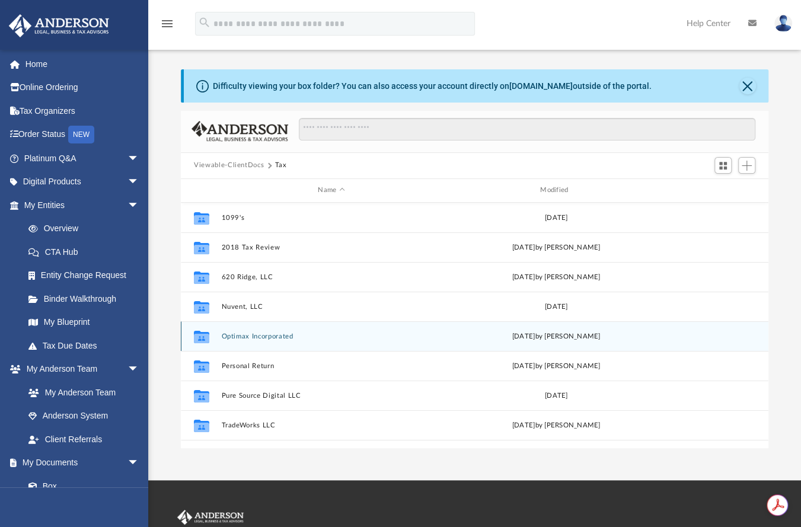
click at [264, 331] on div "Collaborated Folder Optimax Incorporated Wed May 15 2024 by Linda Ramos" at bounding box center [475, 336] width 588 height 30
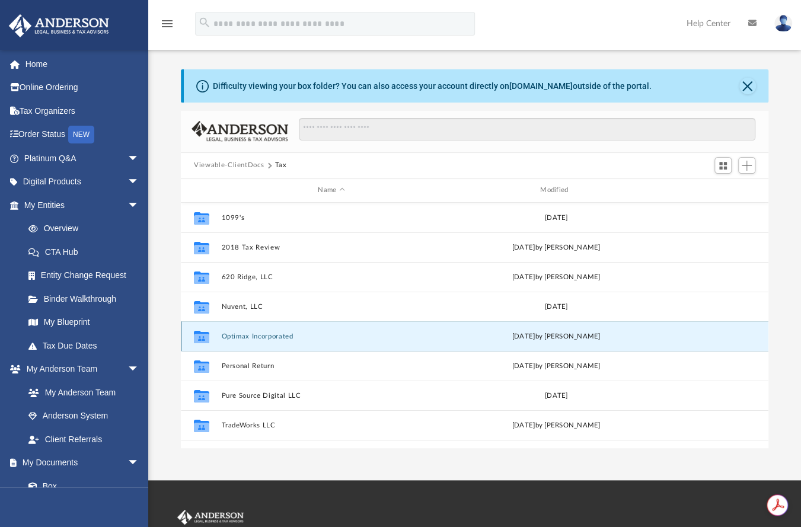
click at [262, 333] on button "Optimax Incorporated" at bounding box center [332, 336] width 220 height 8
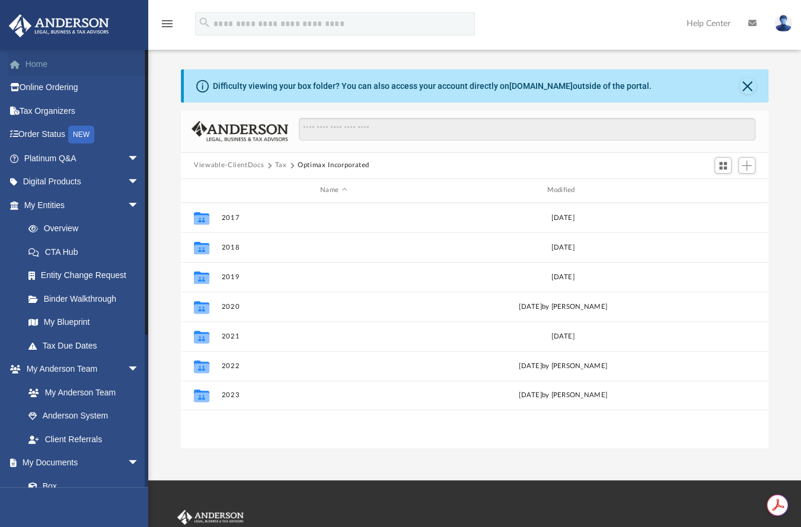
click at [48, 59] on link "Home" at bounding box center [82, 64] width 149 height 24
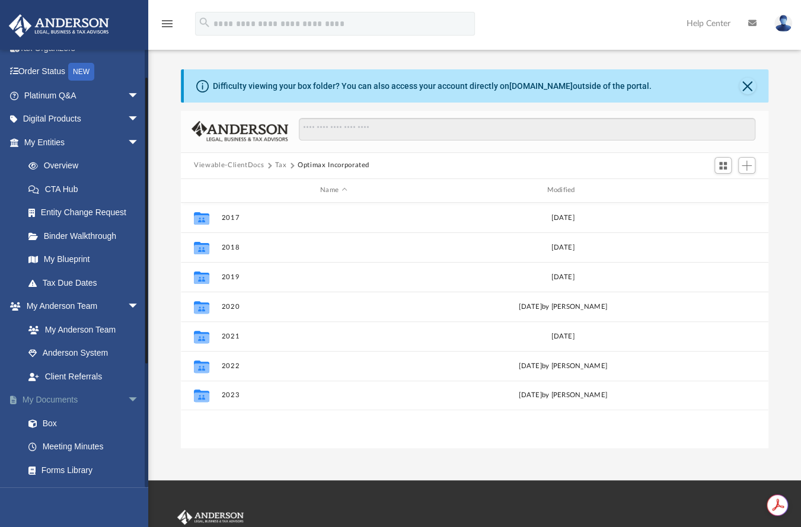
scroll to position [72, 0]
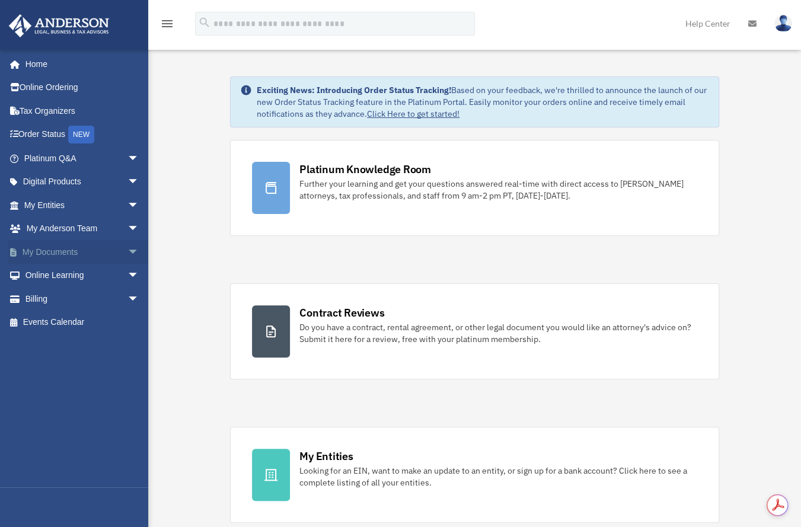
click at [68, 250] on link "My Documents arrow_drop_down" at bounding box center [82, 252] width 149 height 24
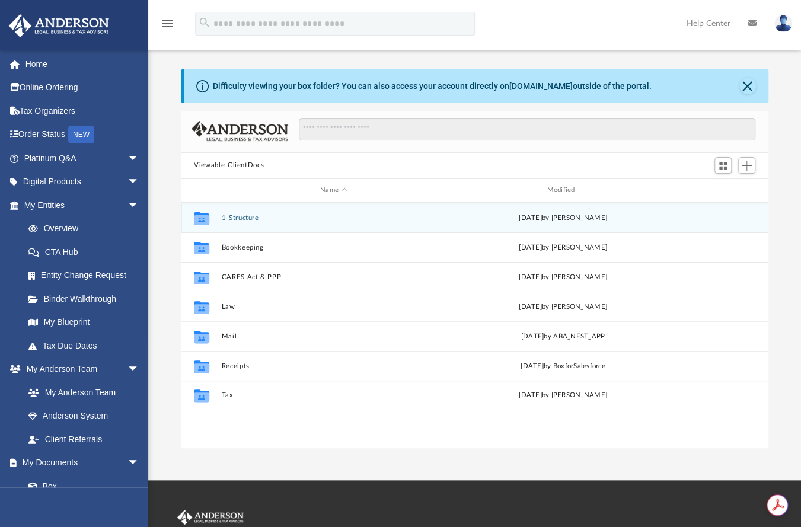
scroll to position [260, 578]
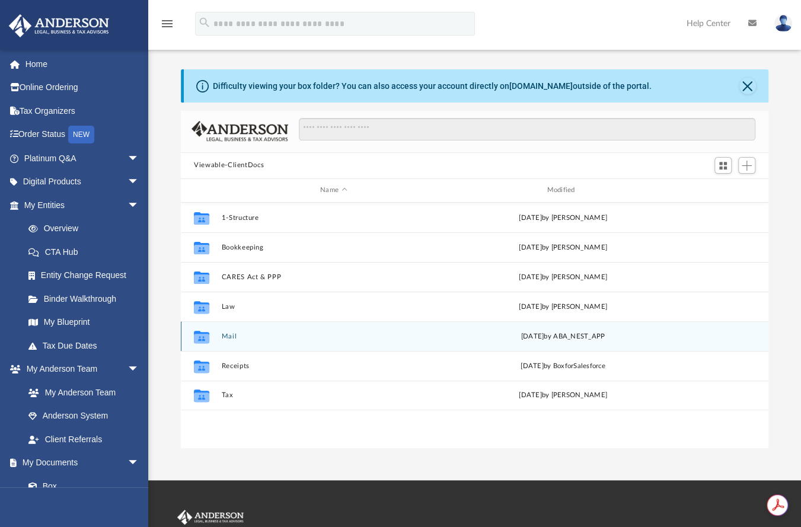
click at [233, 332] on button "Mail" at bounding box center [334, 336] width 224 height 8
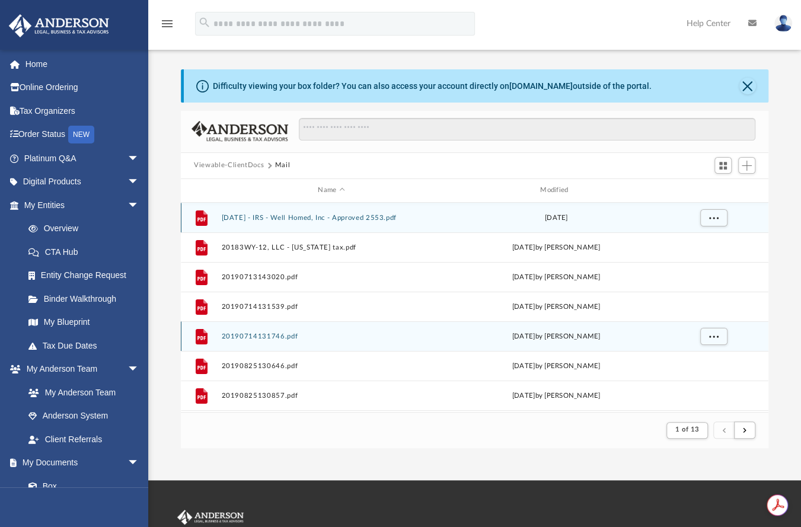
scroll to position [9, 9]
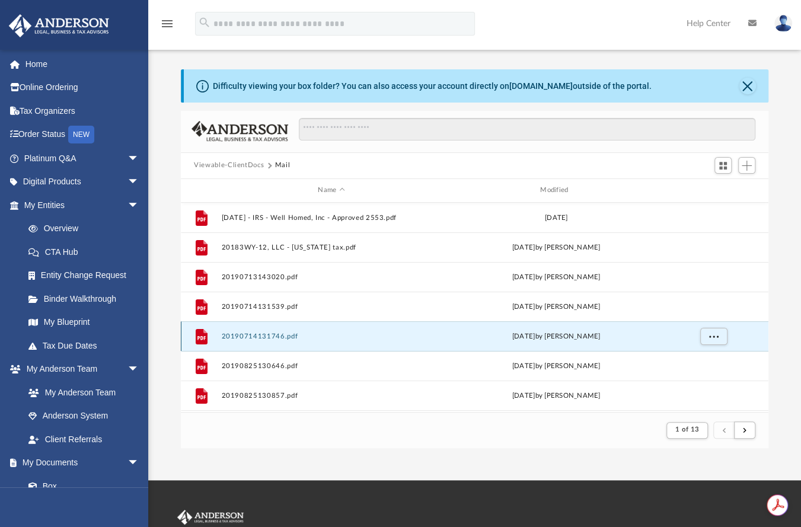
click at [229, 337] on button "20190714131746.pdf" at bounding box center [332, 336] width 220 height 8
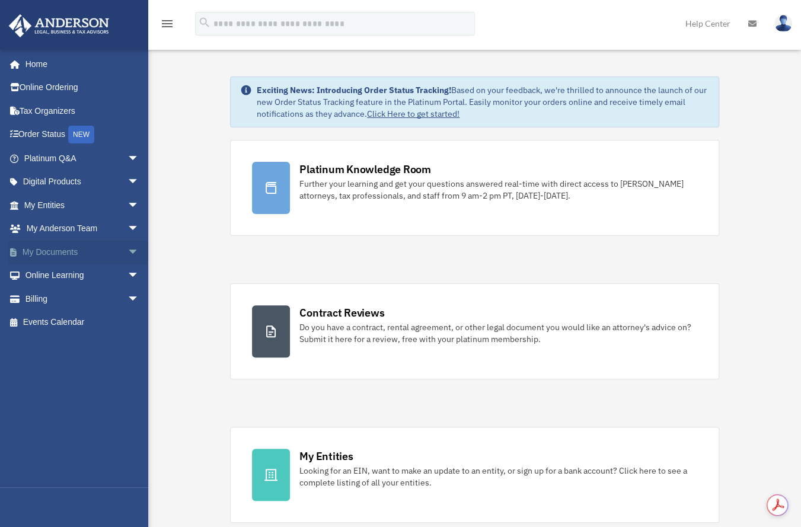
click at [127, 247] on span "arrow_drop_down" at bounding box center [139, 252] width 24 height 24
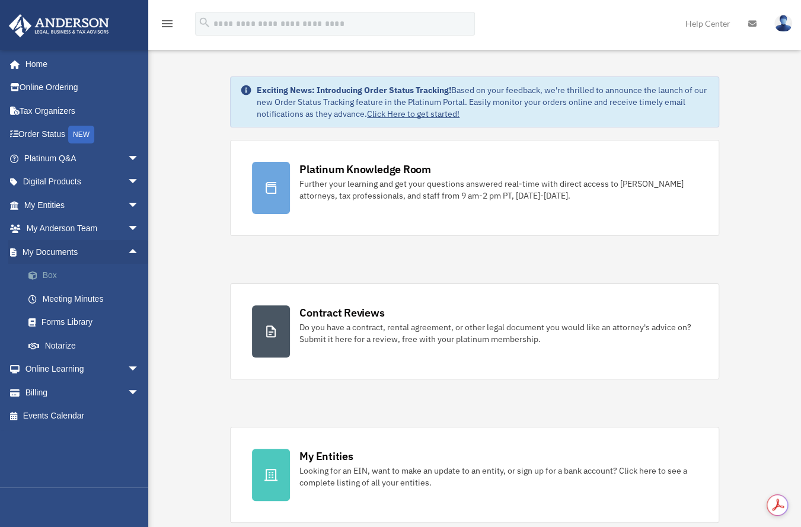
click at [49, 276] on link "Box" at bounding box center [87, 276] width 141 height 24
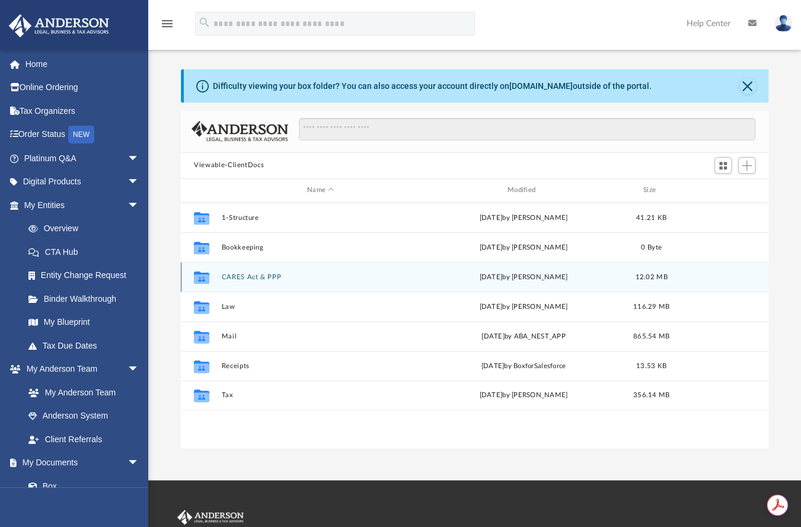
scroll to position [260, 578]
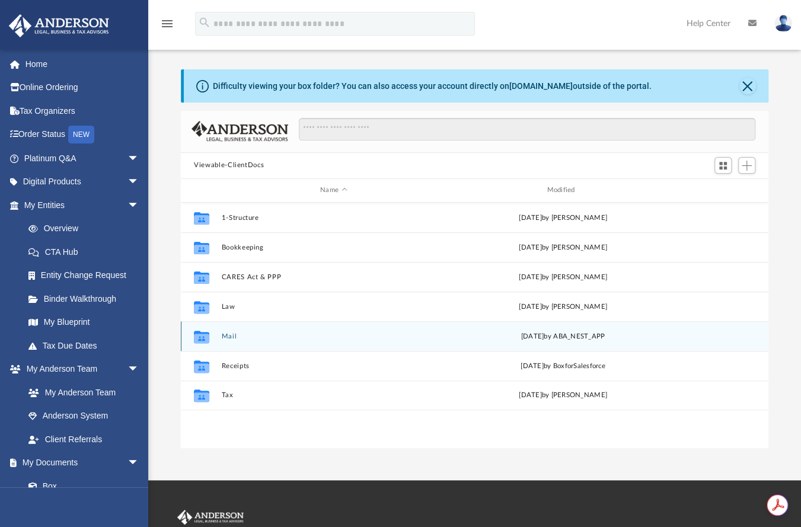
click at [231, 331] on div "Collaborated Folder Mail [DATE] by ABA_NEST_APP" at bounding box center [475, 336] width 588 height 30
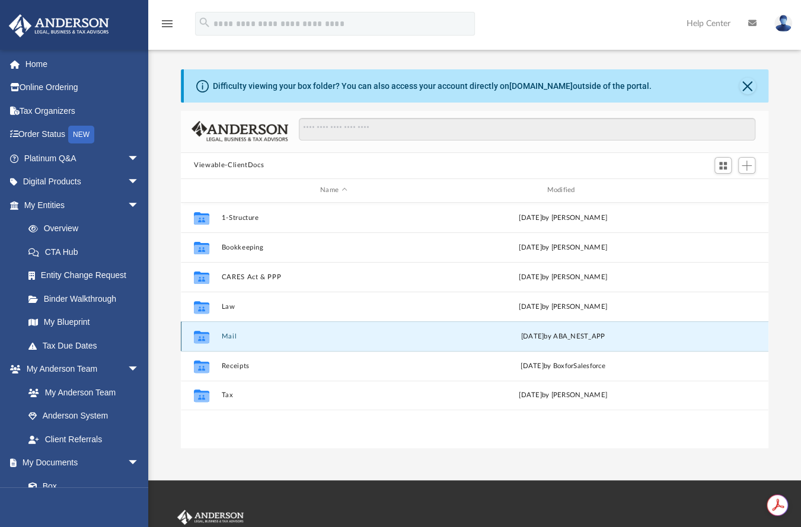
click at [229, 334] on button "Mail" at bounding box center [334, 336] width 224 height 8
click at [231, 332] on button "Mail" at bounding box center [334, 336] width 224 height 8
click at [230, 333] on button "Mail" at bounding box center [334, 336] width 224 height 8
click at [606, 340] on div "Thu Aug 14 2025 by ABA_NEST_APP" at bounding box center [563, 336] width 224 height 11
click at [277, 345] on div "Collaborated Folder Mail Thu Aug 14 2025 by ABA_NEST_APP" at bounding box center [475, 336] width 588 height 30
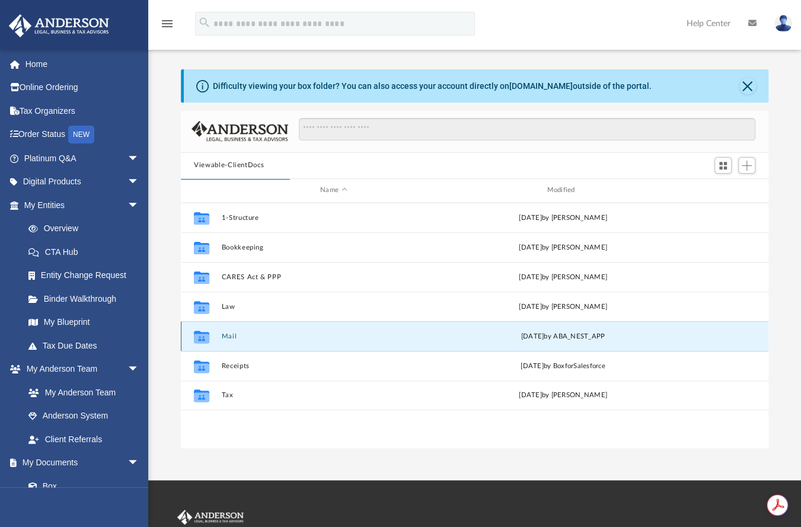
click at [277, 345] on div "Collaborated Folder Mail Thu Aug 14 2025 by ABA_NEST_APP" at bounding box center [475, 336] width 588 height 30
click at [226, 331] on div "Collaborated Folder Mail Thu Aug 14 2025 by ABA_NEST_APP" at bounding box center [475, 336] width 588 height 30
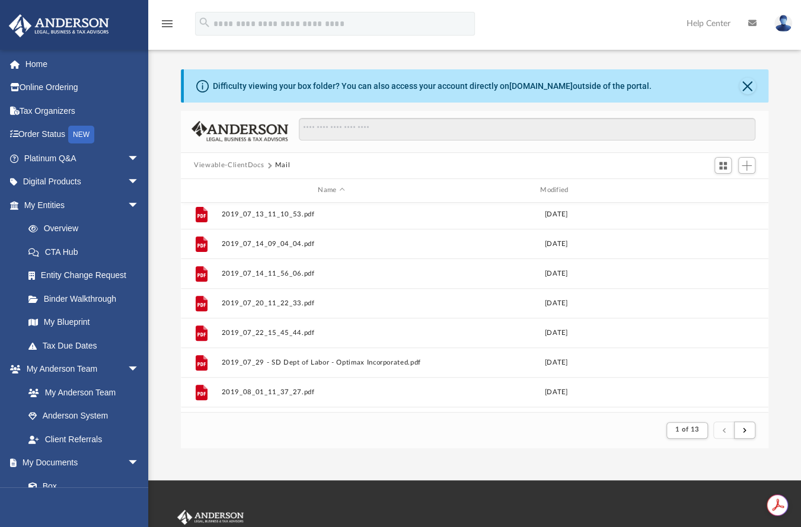
scroll to position [309, 0]
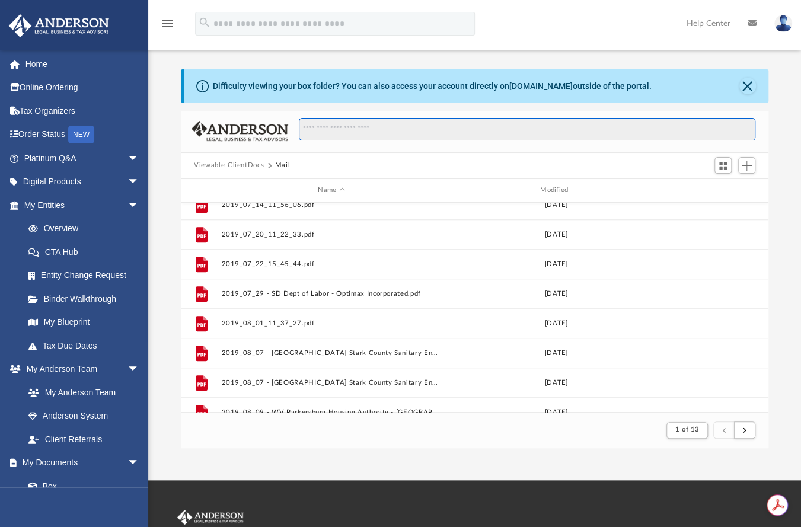
click at [422, 129] on input "Search files and folders" at bounding box center [527, 129] width 457 height 23
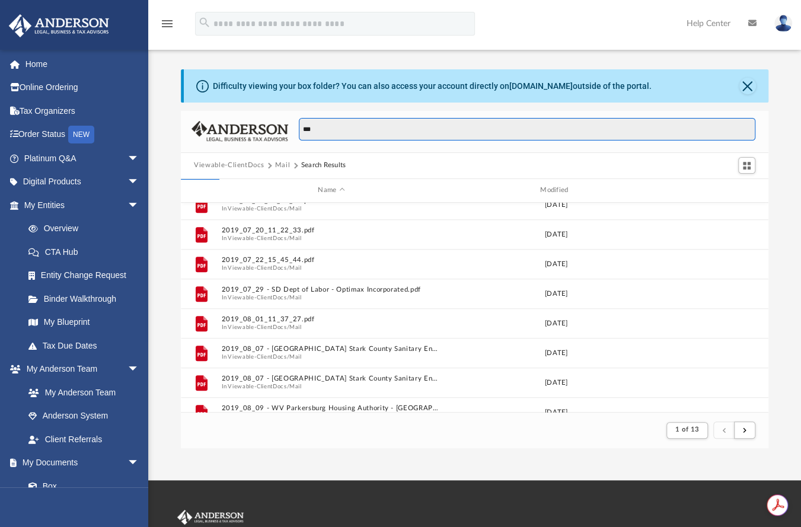
type input "***"
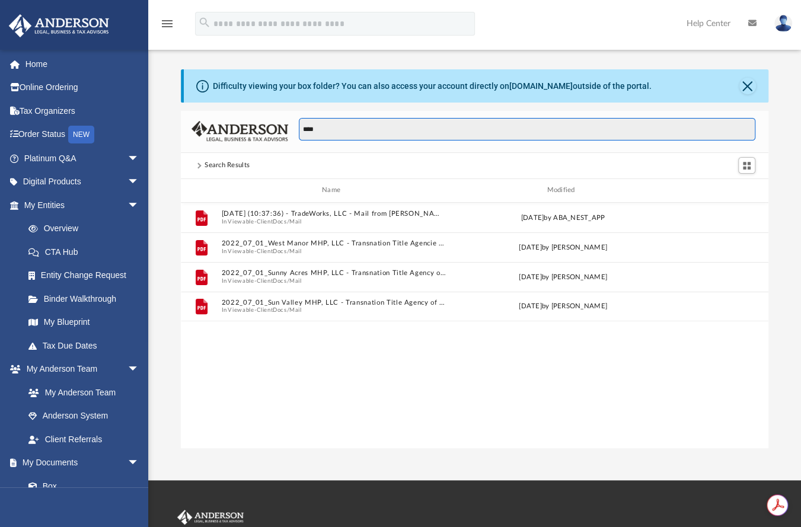
drag, startPoint x: 330, startPoint y: 128, endPoint x: 250, endPoint y: 110, distance: 82.1
click at [250, 110] on div "Difficulty viewing your box folder? You can also access your account directly o…" at bounding box center [475, 258] width 588 height 379
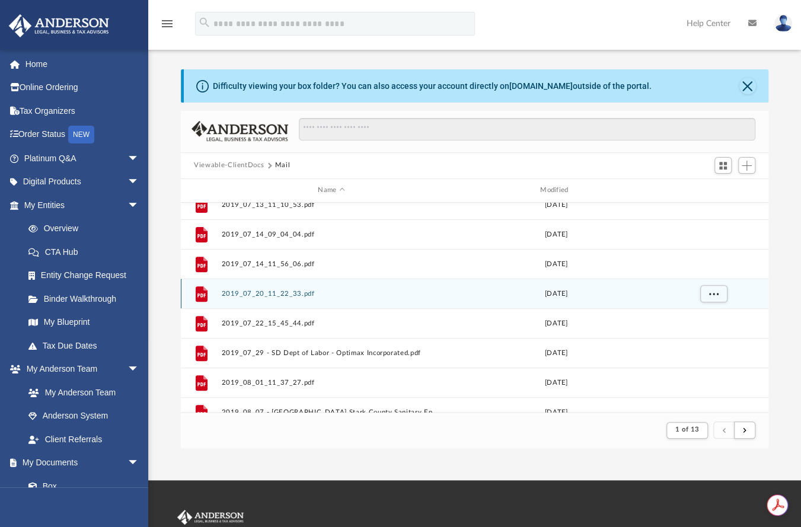
scroll to position [281, 0]
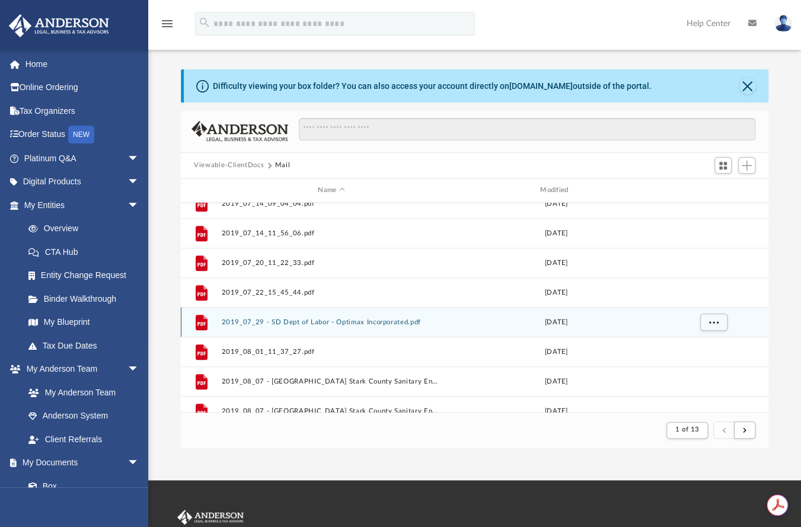
click at [461, 318] on div "Mon Jul 29 2019" at bounding box center [556, 322] width 220 height 11
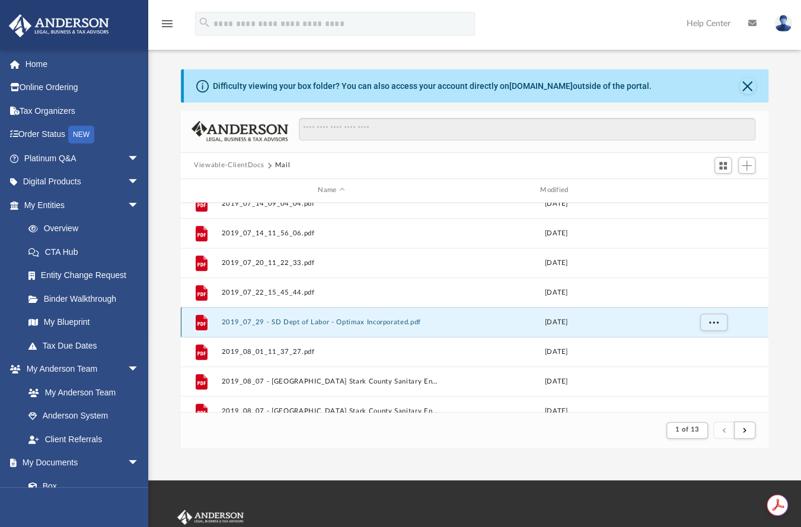
click at [396, 318] on button "2019_07_29 - SD Dept of Labor - Optimax Incorporated.pdf" at bounding box center [332, 322] width 220 height 8
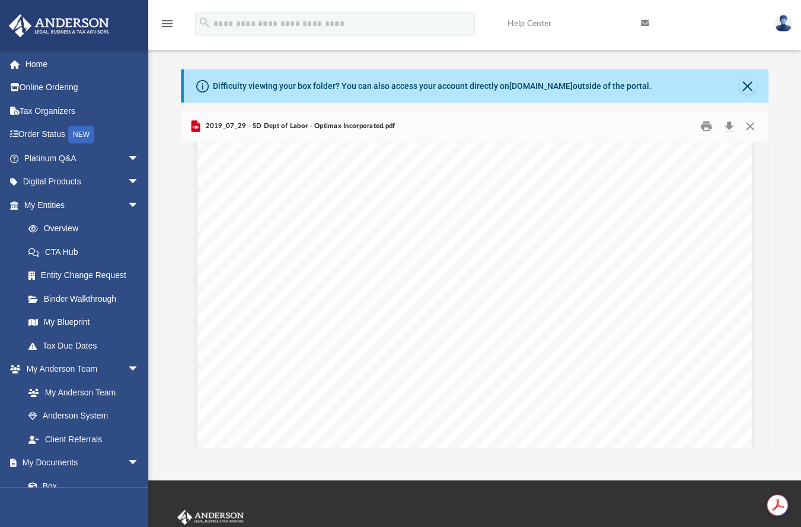
scroll to position [0, 0]
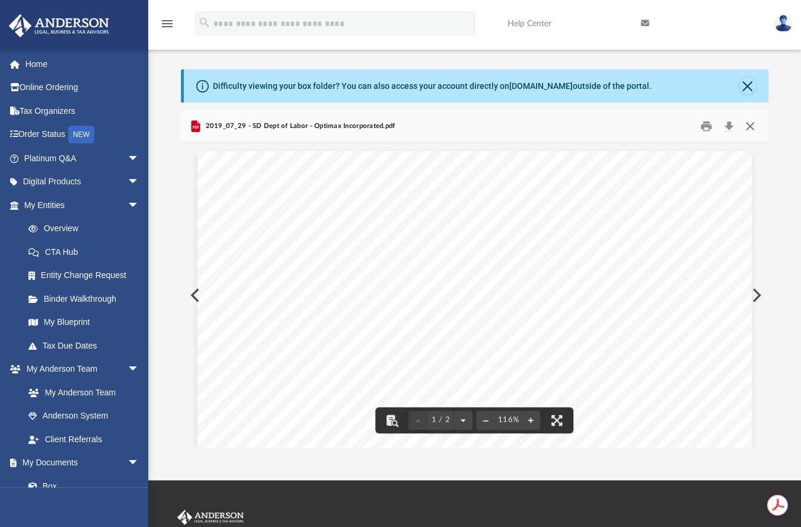
click at [749, 125] on button "Close" at bounding box center [749, 126] width 21 height 18
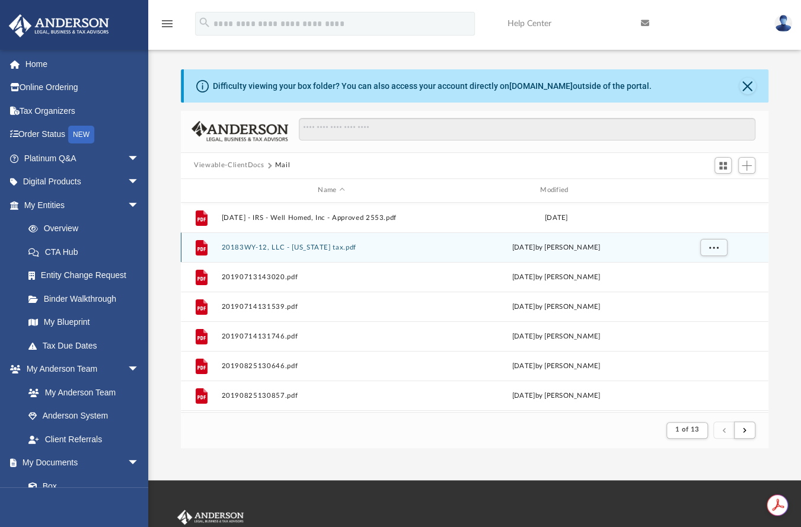
click at [418, 260] on div "File 20183WY-12, LLC - Ohio tax.pdf Tue Nov 12 2019 by Liz Garcia" at bounding box center [475, 247] width 588 height 30
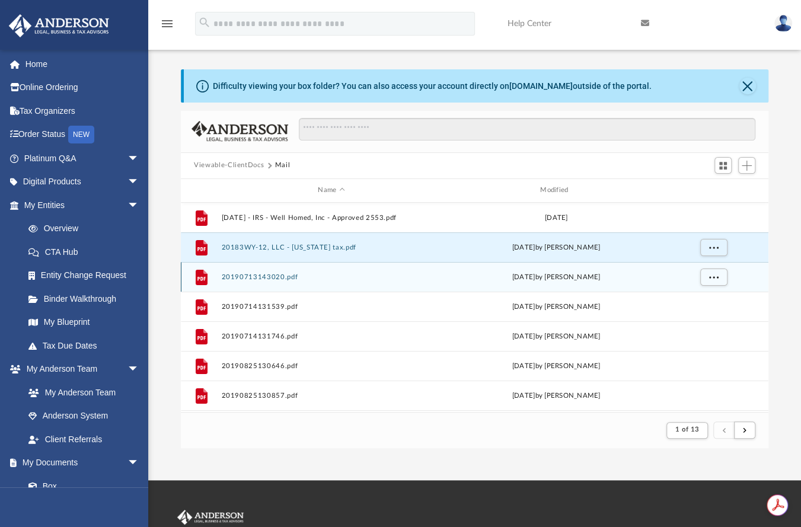
click at [412, 283] on div "File 20190713143020.pdf Sat Jul 13 2019 by Ana Hodgers" at bounding box center [475, 277] width 588 height 30
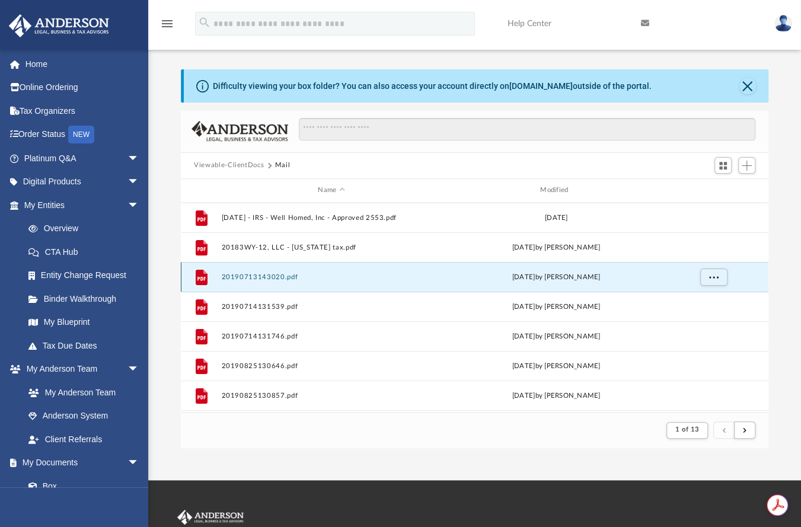
click at [412, 283] on div "File 20190713143020.pdf Sat Jul 13 2019 by Ana Hodgers" at bounding box center [475, 277] width 588 height 30
click at [271, 279] on button "20190713143020.pdf" at bounding box center [332, 277] width 220 height 8
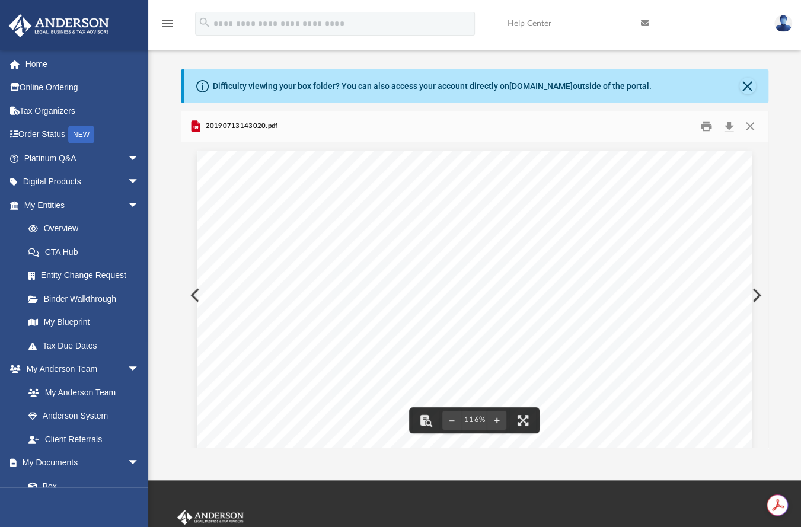
click at [755, 293] on button "Preview" at bounding box center [755, 295] width 26 height 33
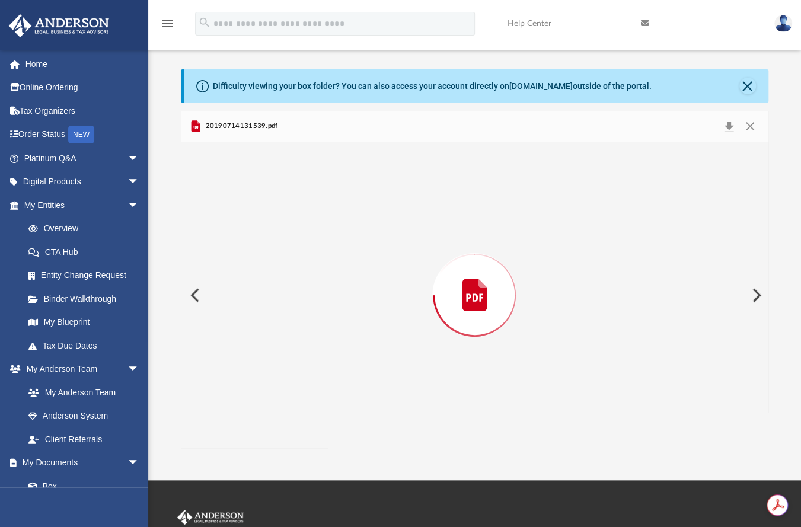
click at [755, 293] on button "Preview" at bounding box center [755, 295] width 26 height 33
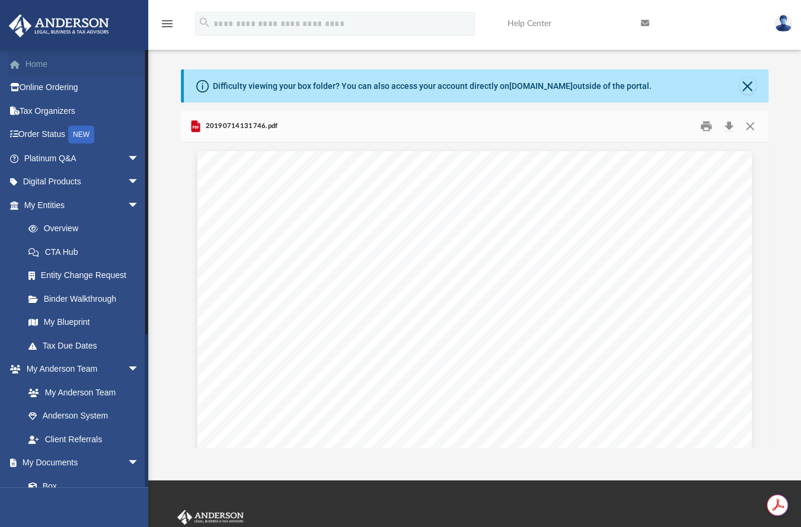
click at [42, 68] on link "Home" at bounding box center [82, 64] width 149 height 24
click at [42, 199] on link "My Entities arrow_drop_down" at bounding box center [82, 205] width 149 height 24
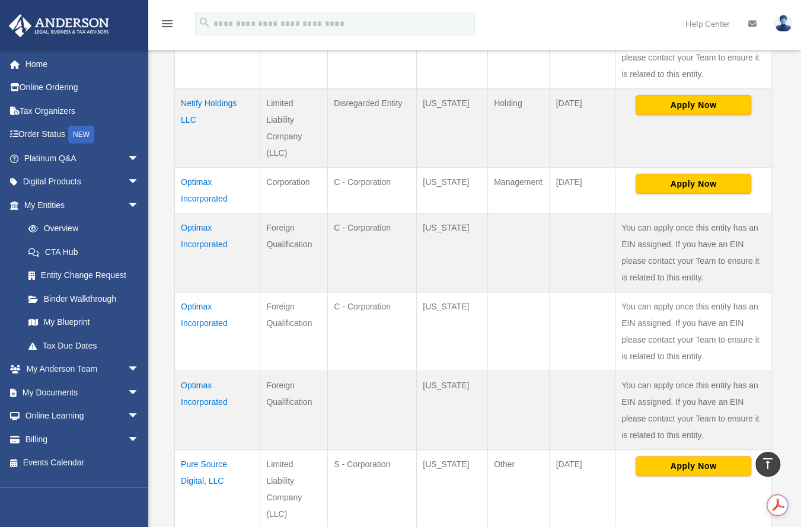
scroll to position [577, 0]
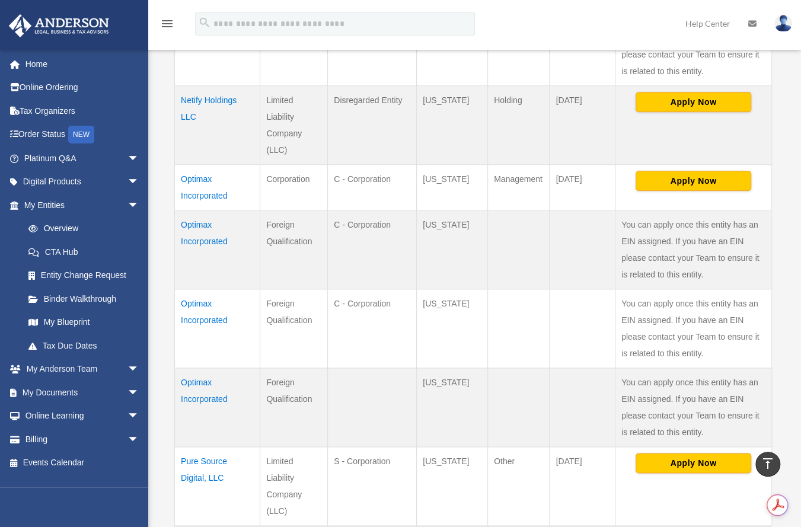
click at [191, 375] on td "Optimax Incorporated" at bounding box center [217, 407] width 85 height 79
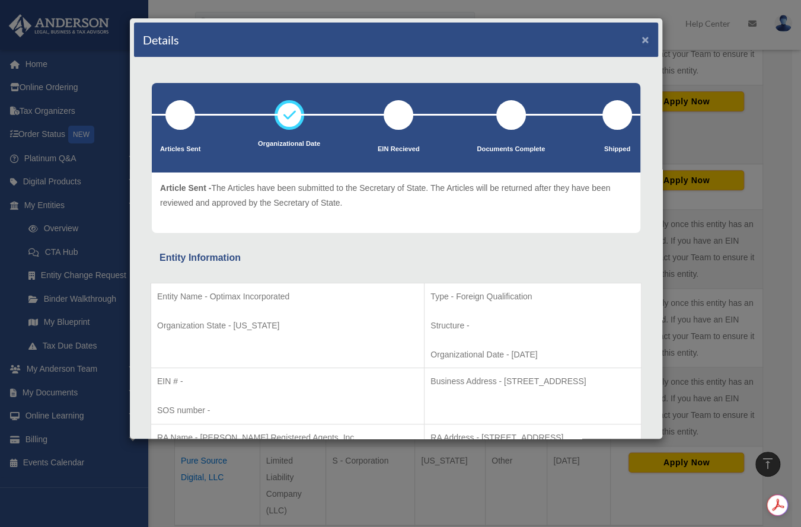
click at [641, 40] on button "×" at bounding box center [645, 39] width 8 height 12
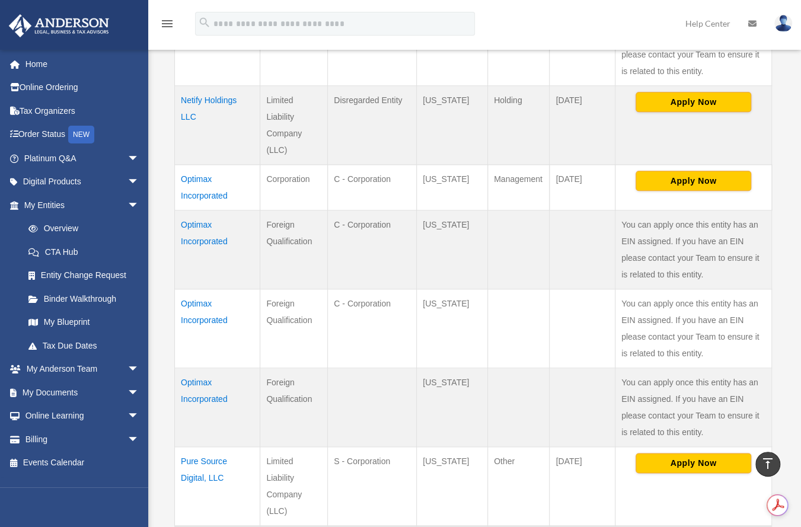
click at [187, 201] on td "Optimax Incorporated" at bounding box center [217, 188] width 85 height 46
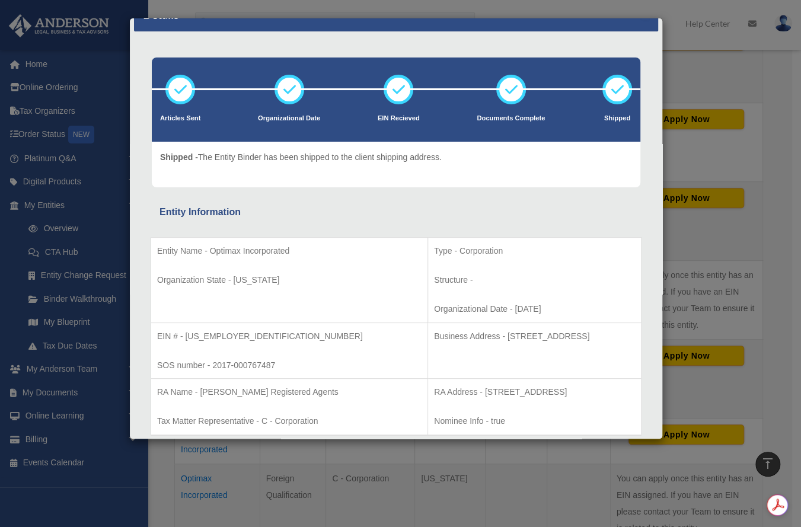
scroll to position [24, 0]
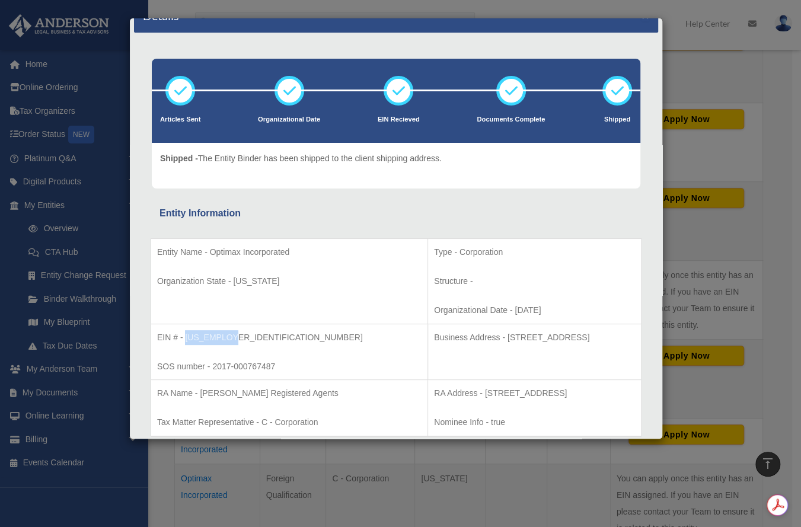
drag, startPoint x: 239, startPoint y: 333, endPoint x: 184, endPoint y: 337, distance: 54.8
click at [184, 337] on p "EIN # - [US_EMPLOYER_IDENTIFICATION_NUMBER]" at bounding box center [289, 337] width 264 height 15
copy p "[US_EMPLOYER_IDENTIFICATION_NUMBER]"
